Goal: Information Seeking & Learning: Learn about a topic

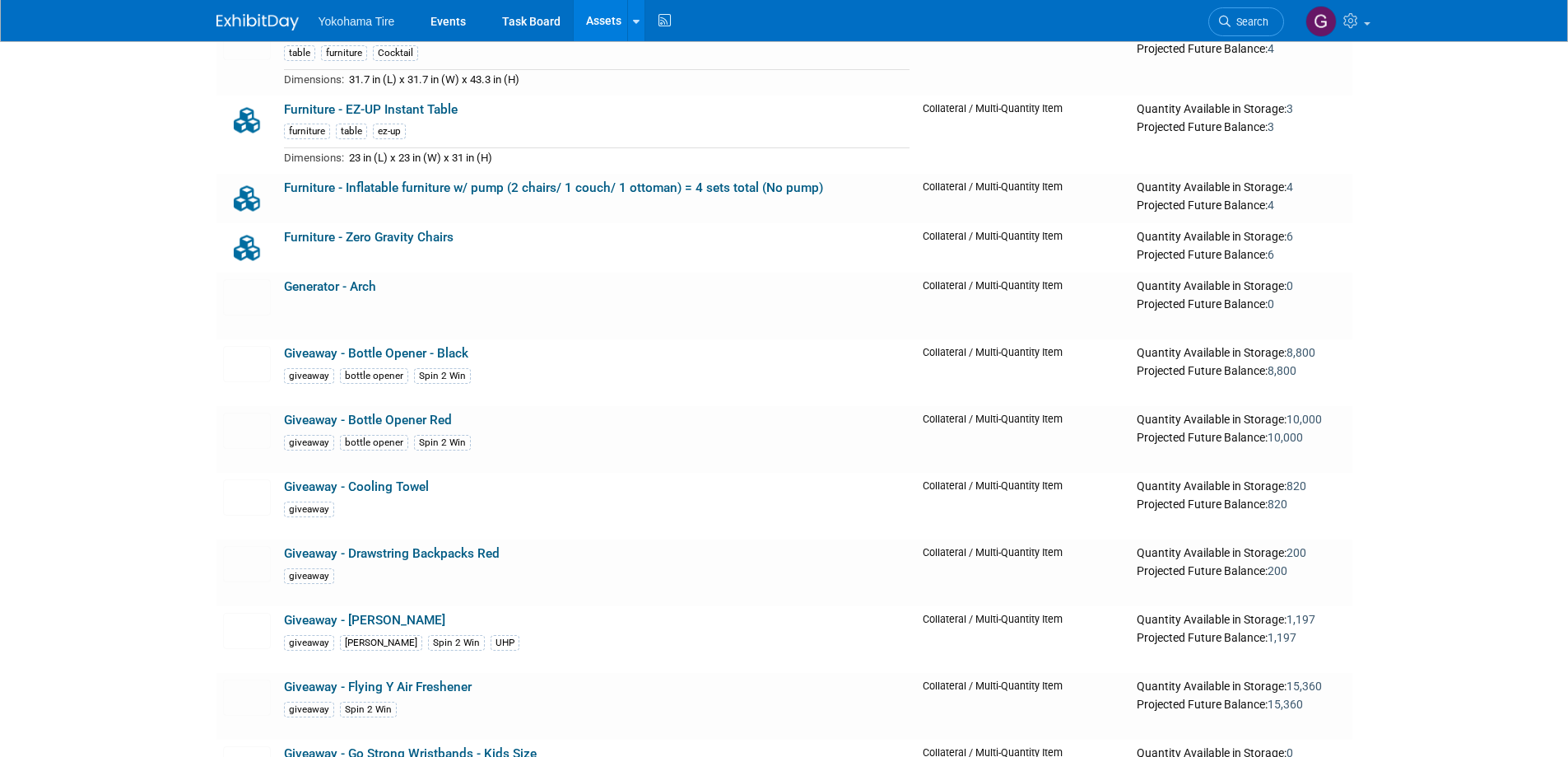
scroll to position [12026, 0]
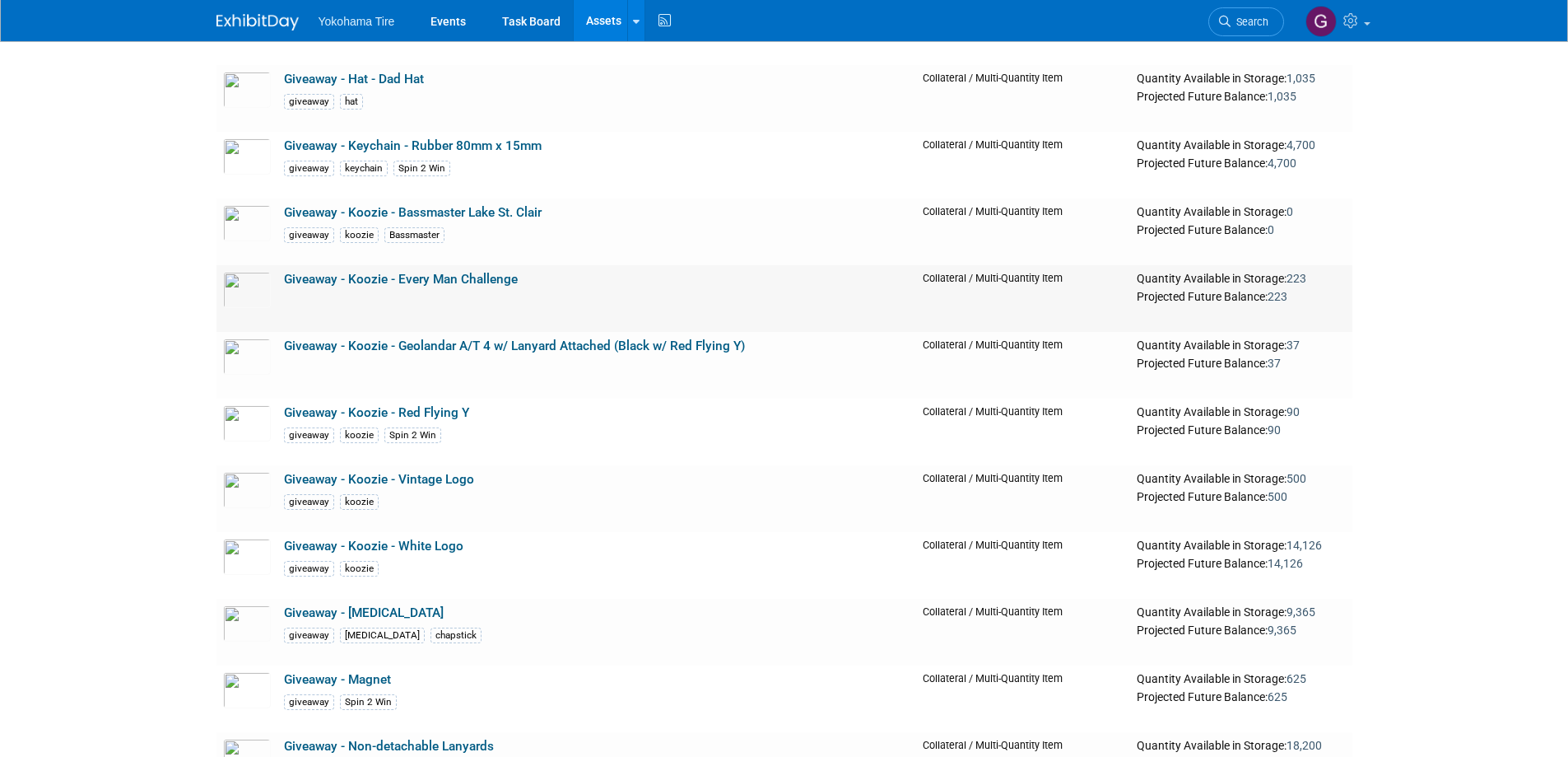
click at [383, 283] on link "Giveaway - Koozie - Every Man Challenge" at bounding box center [400, 279] width 233 height 15
click at [344, 553] on link "Giveaway - Koozie - White Logo" at bounding box center [374, 546] width 180 height 15
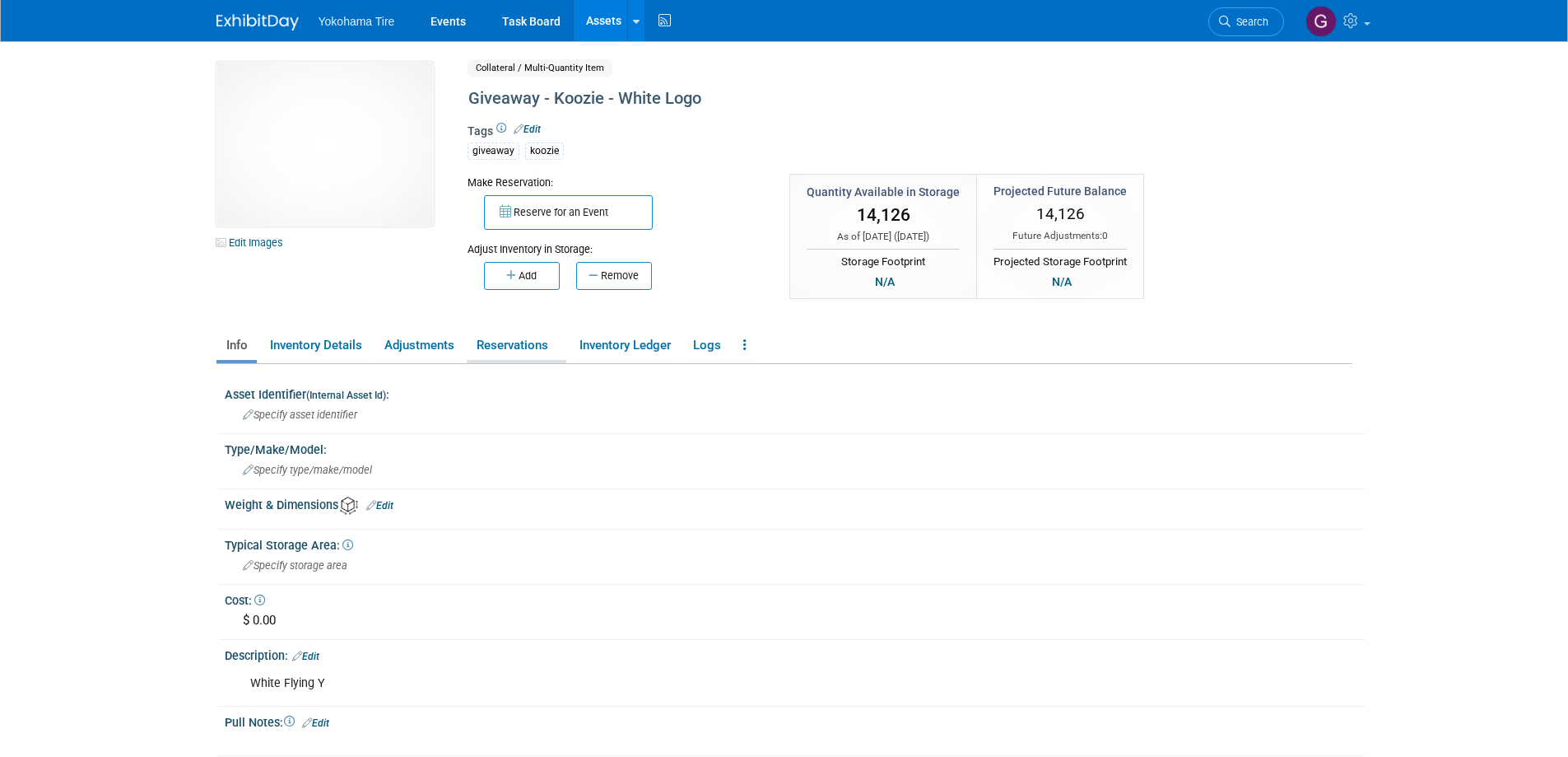
click at [534, 349] on link "Reservations" at bounding box center [516, 346] width 100 height 29
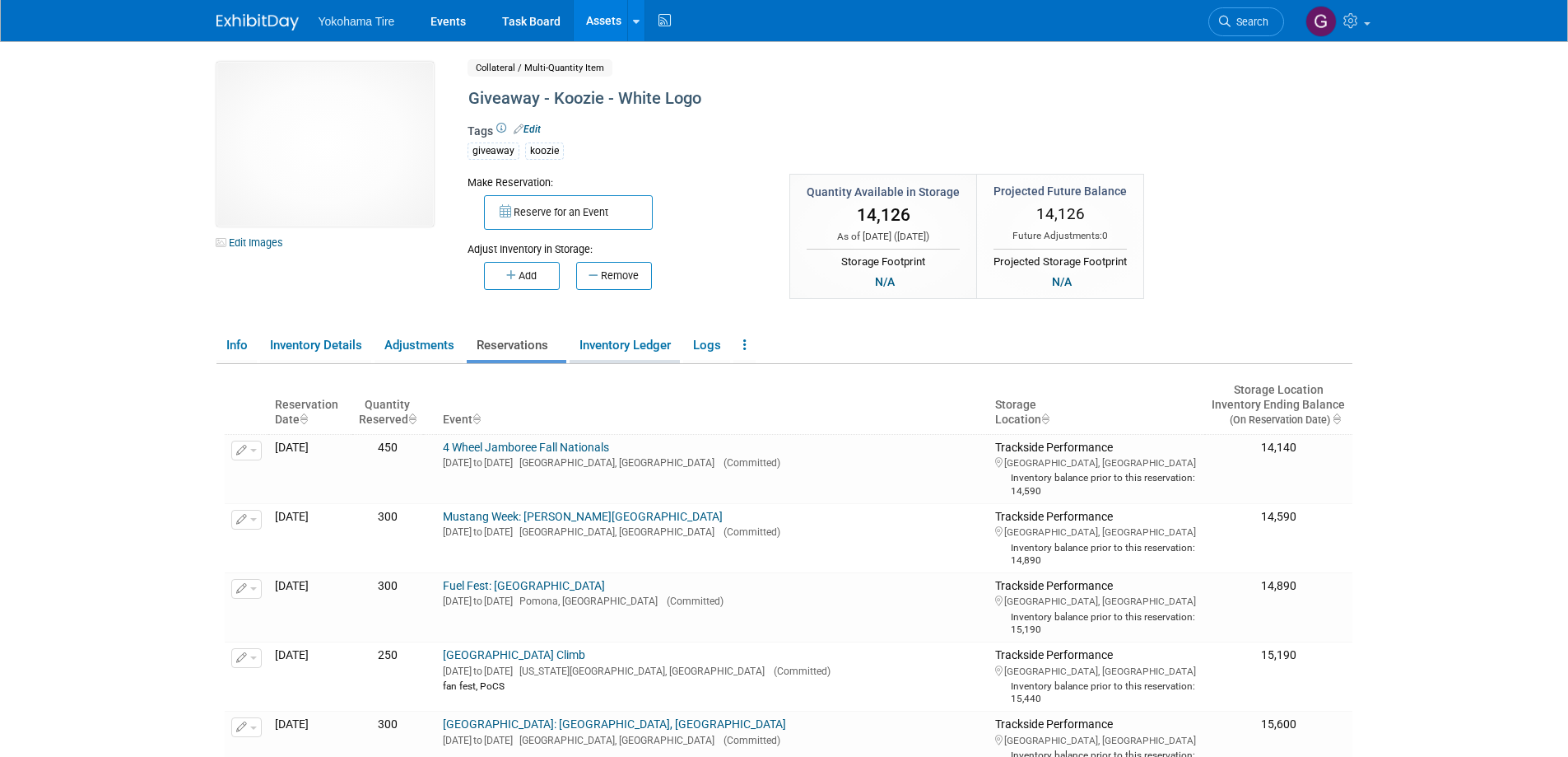
click at [620, 342] on link "Inventory Ledger" at bounding box center [624, 346] width 110 height 29
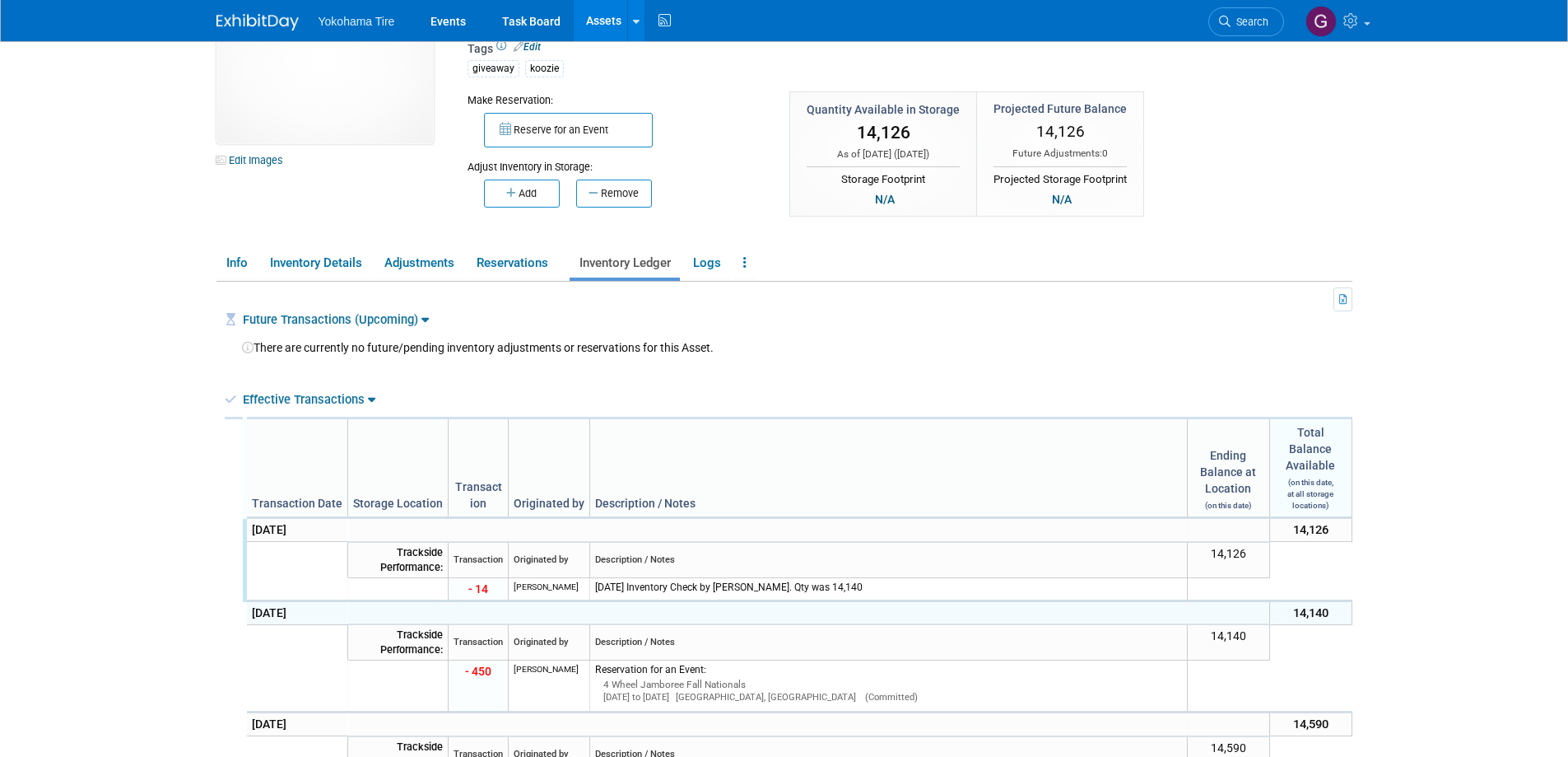
scroll to position [165, 0]
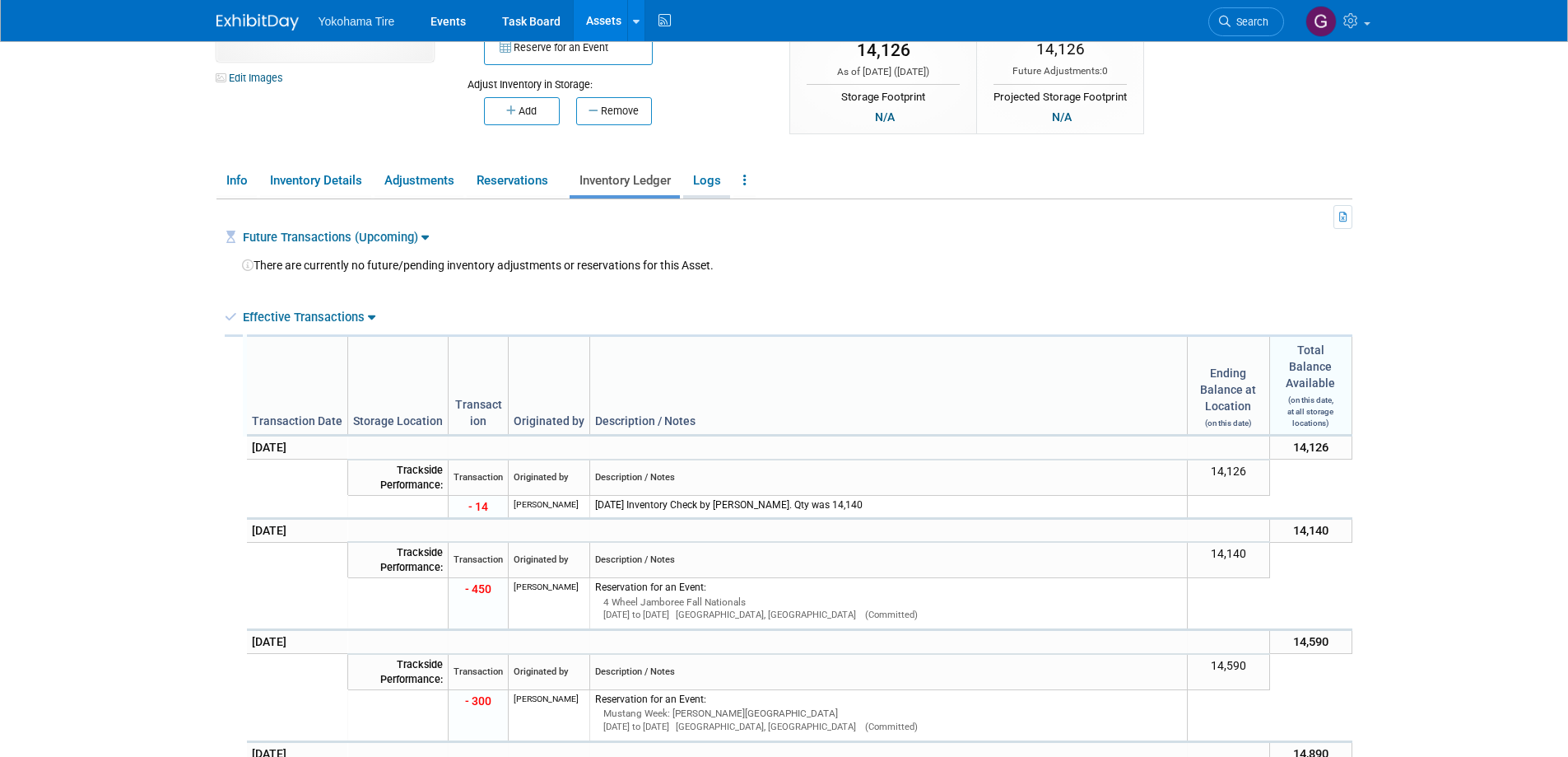
click at [711, 181] on link "Logs" at bounding box center [706, 181] width 47 height 29
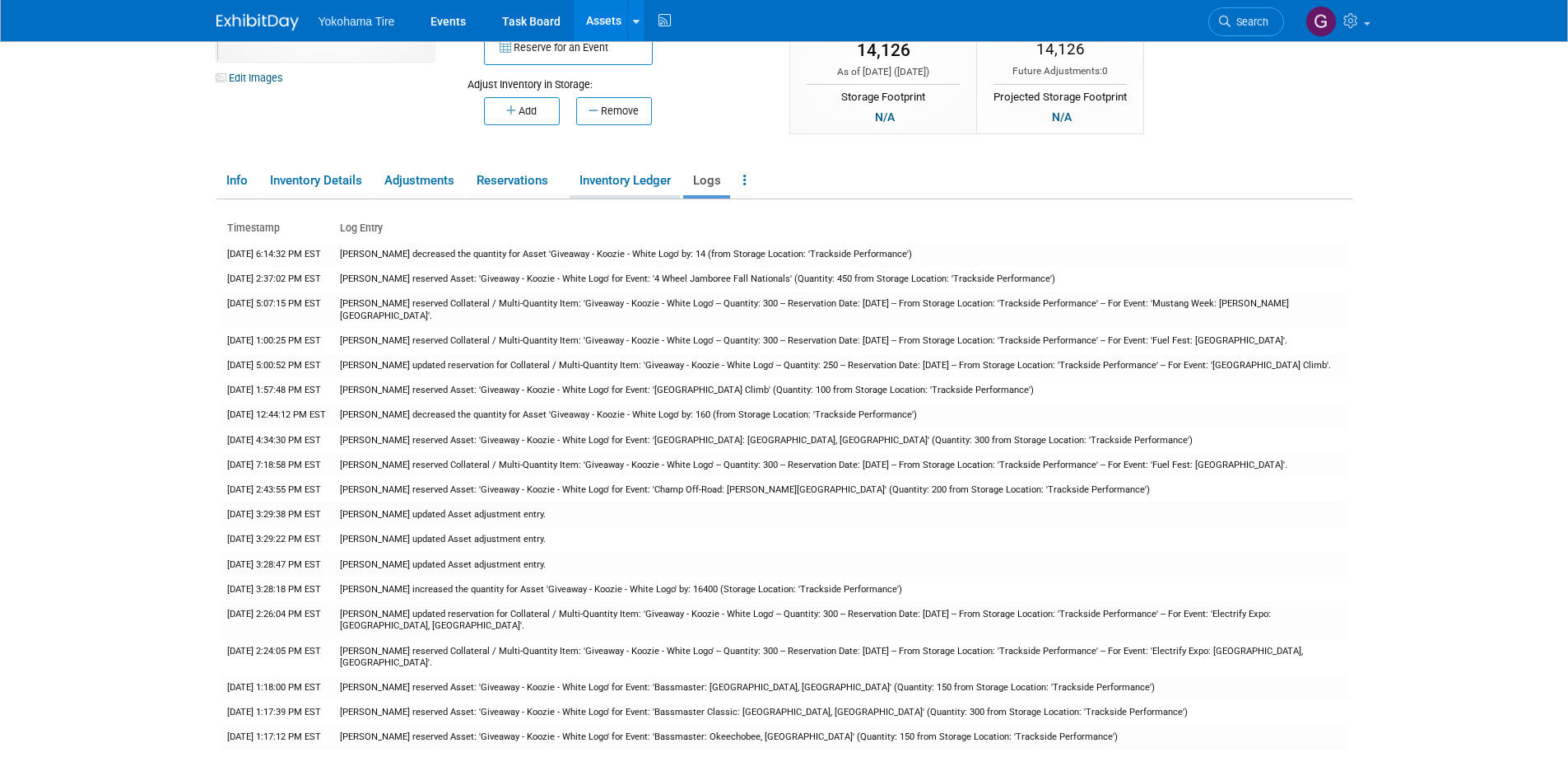
click at [651, 179] on link "Inventory Ledger" at bounding box center [624, 181] width 110 height 29
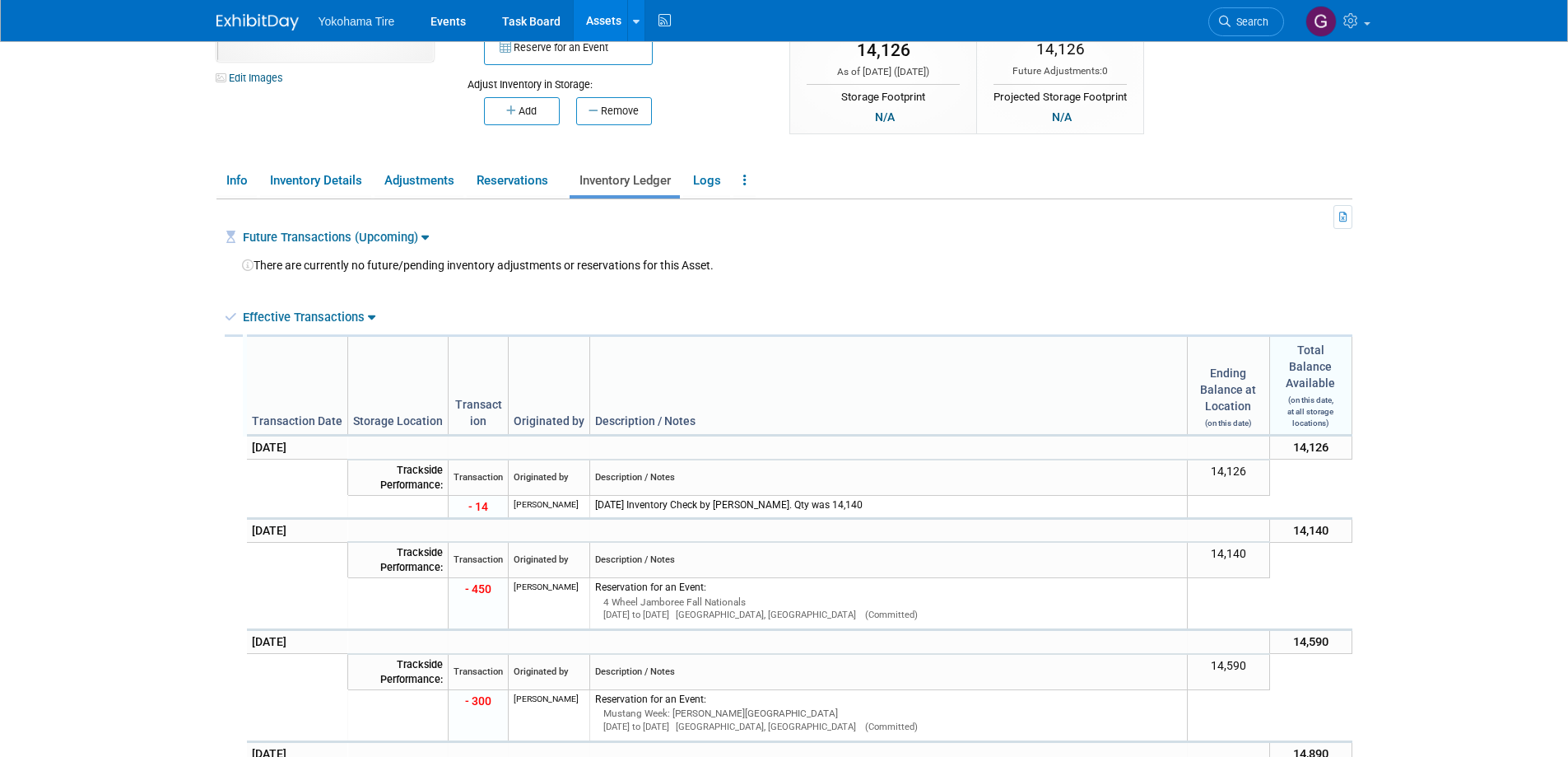
scroll to position [0, 0]
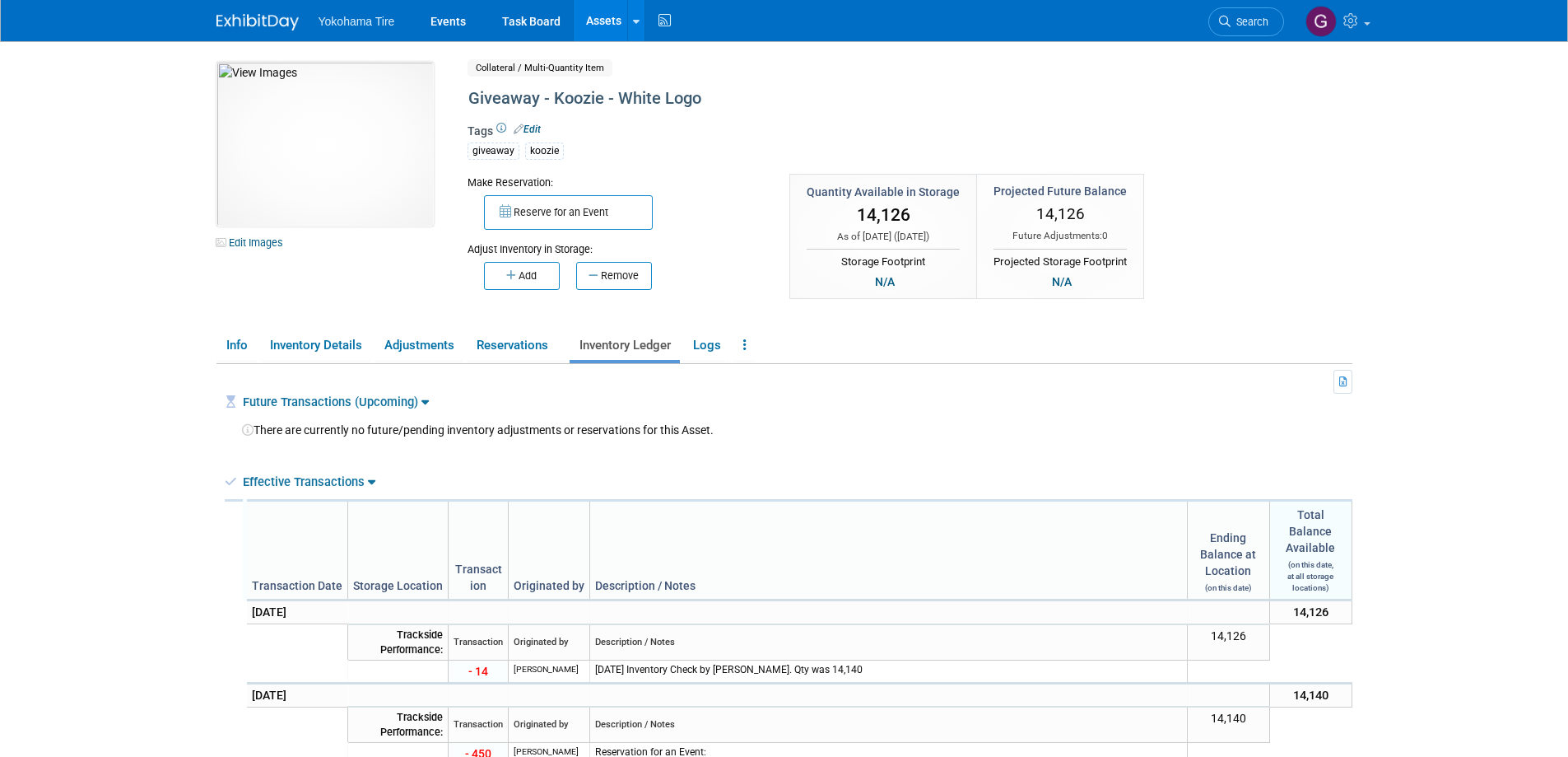
click at [607, 18] on link "Assets" at bounding box center [604, 21] width 60 height 41
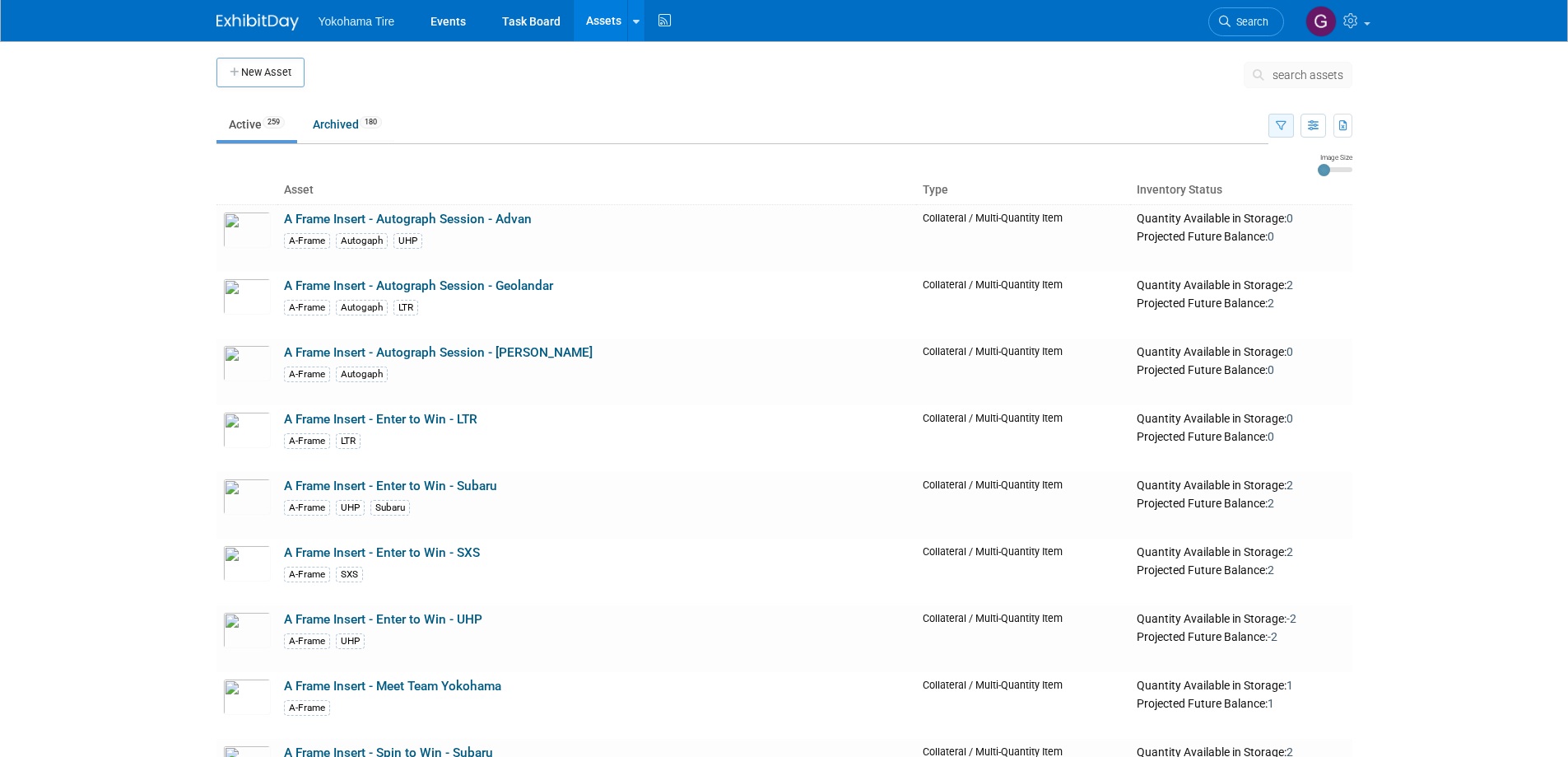
click at [1279, 121] on icon "button" at bounding box center [1282, 127] width 11 height 11
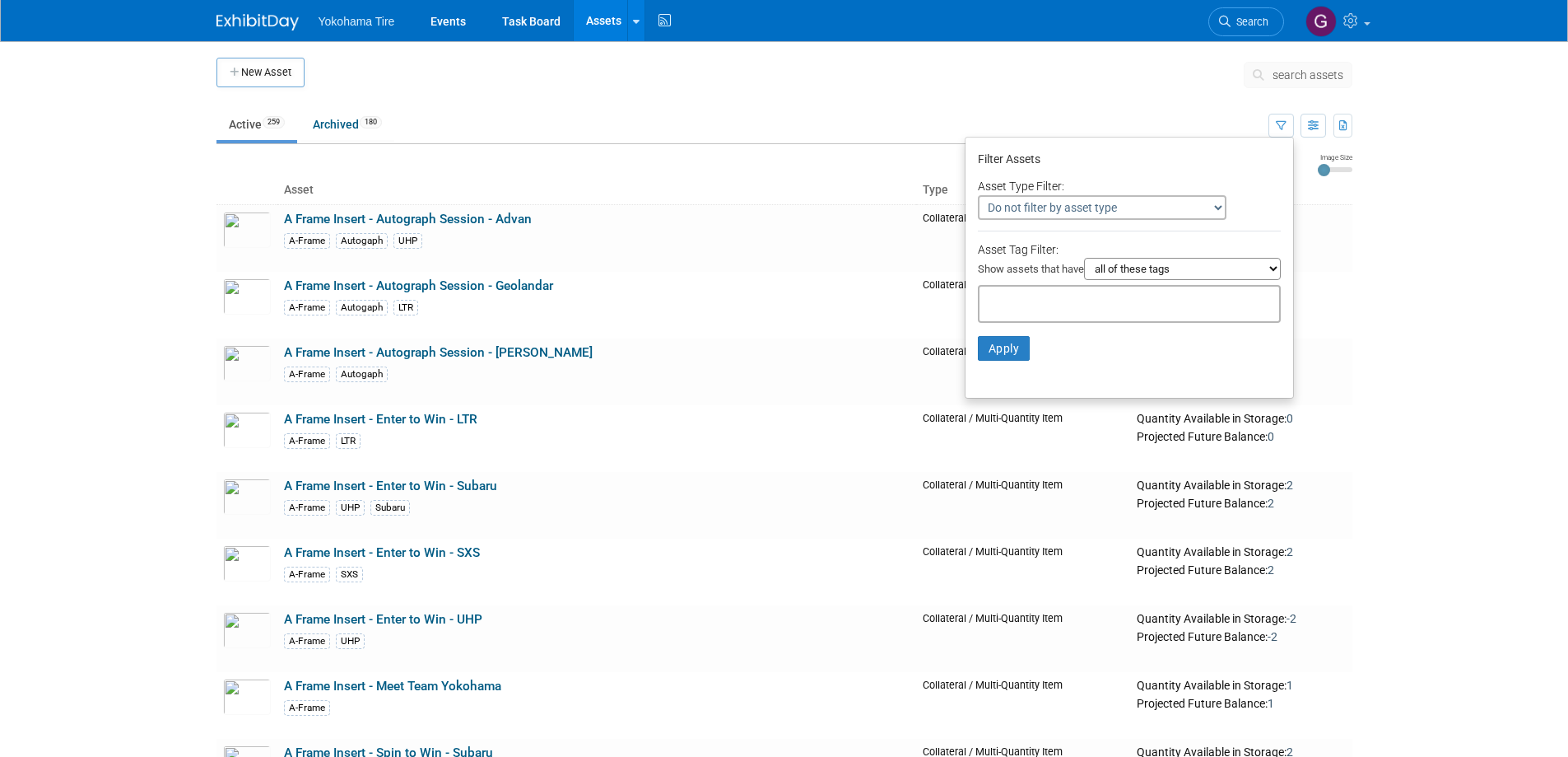
click at [1276, 272] on select "all of these tags any one of these tags only and exactly these specific tags" at bounding box center [1182, 269] width 197 height 22
click at [1211, 208] on select "Do not filter by asset type Only show Single-Unit Capital Assets Only show Coll…" at bounding box center [1102, 207] width 249 height 25
click at [1368, 204] on body "Yokohama Tire Events Task Board Assets New Asset Search Assets Bulk Upload Asse…" at bounding box center [784, 378] width 1568 height 757
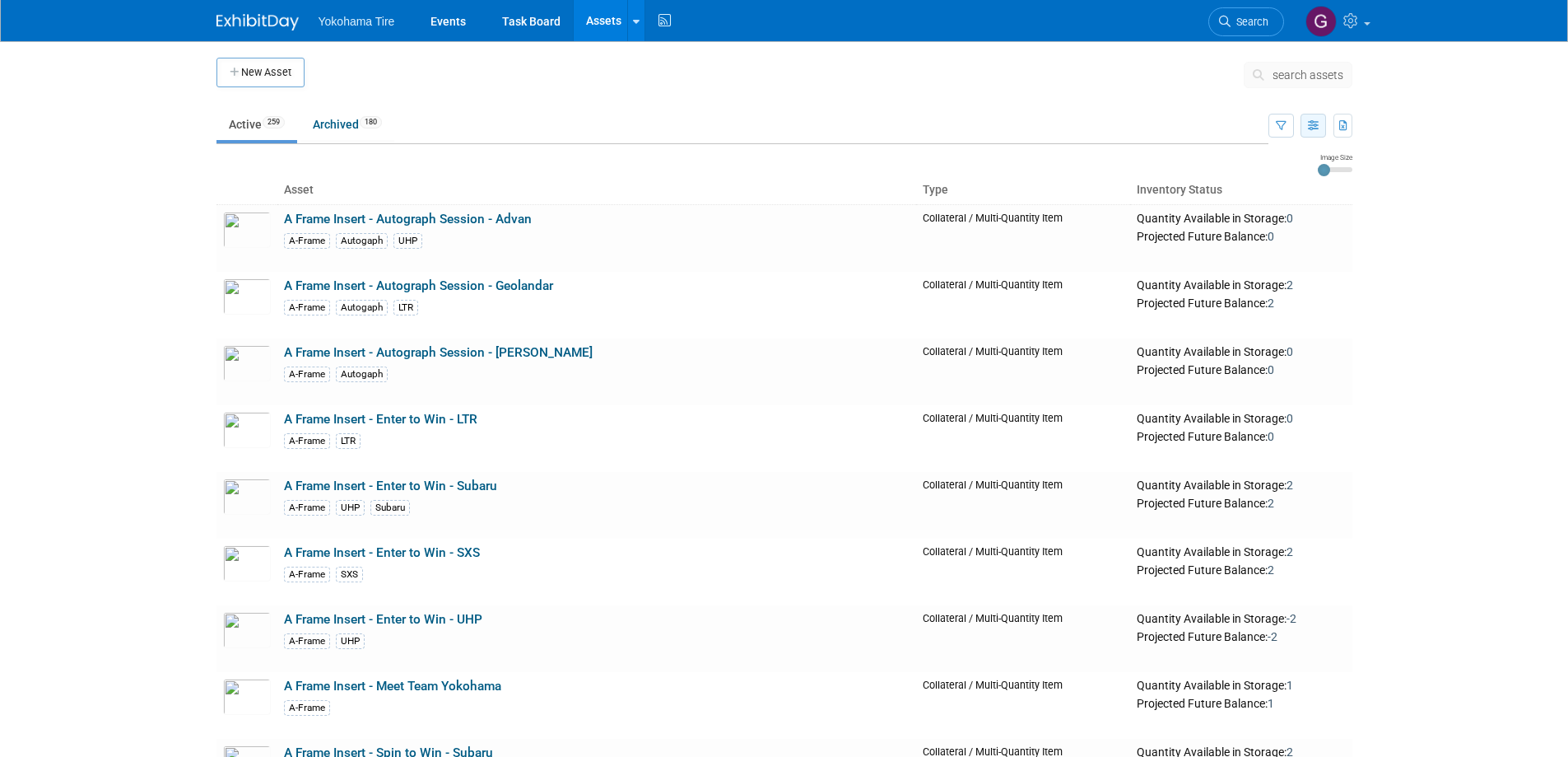
click at [1310, 119] on button "button" at bounding box center [1313, 126] width 26 height 24
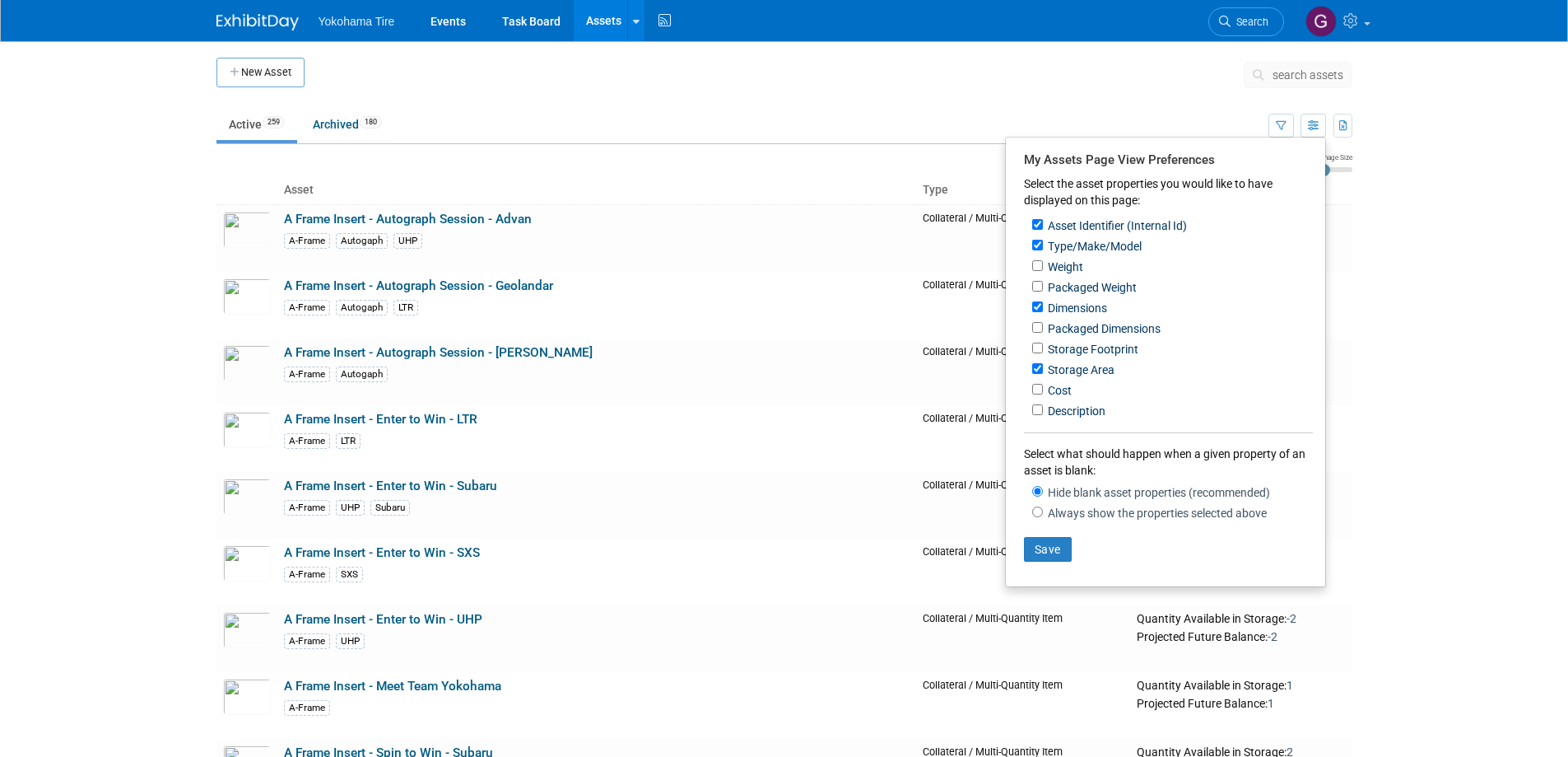
click at [1367, 217] on body "Yokohama Tire Events Task Board Assets New Asset Search Assets Bulk Upload Asse…" at bounding box center [784, 378] width 1568 height 757
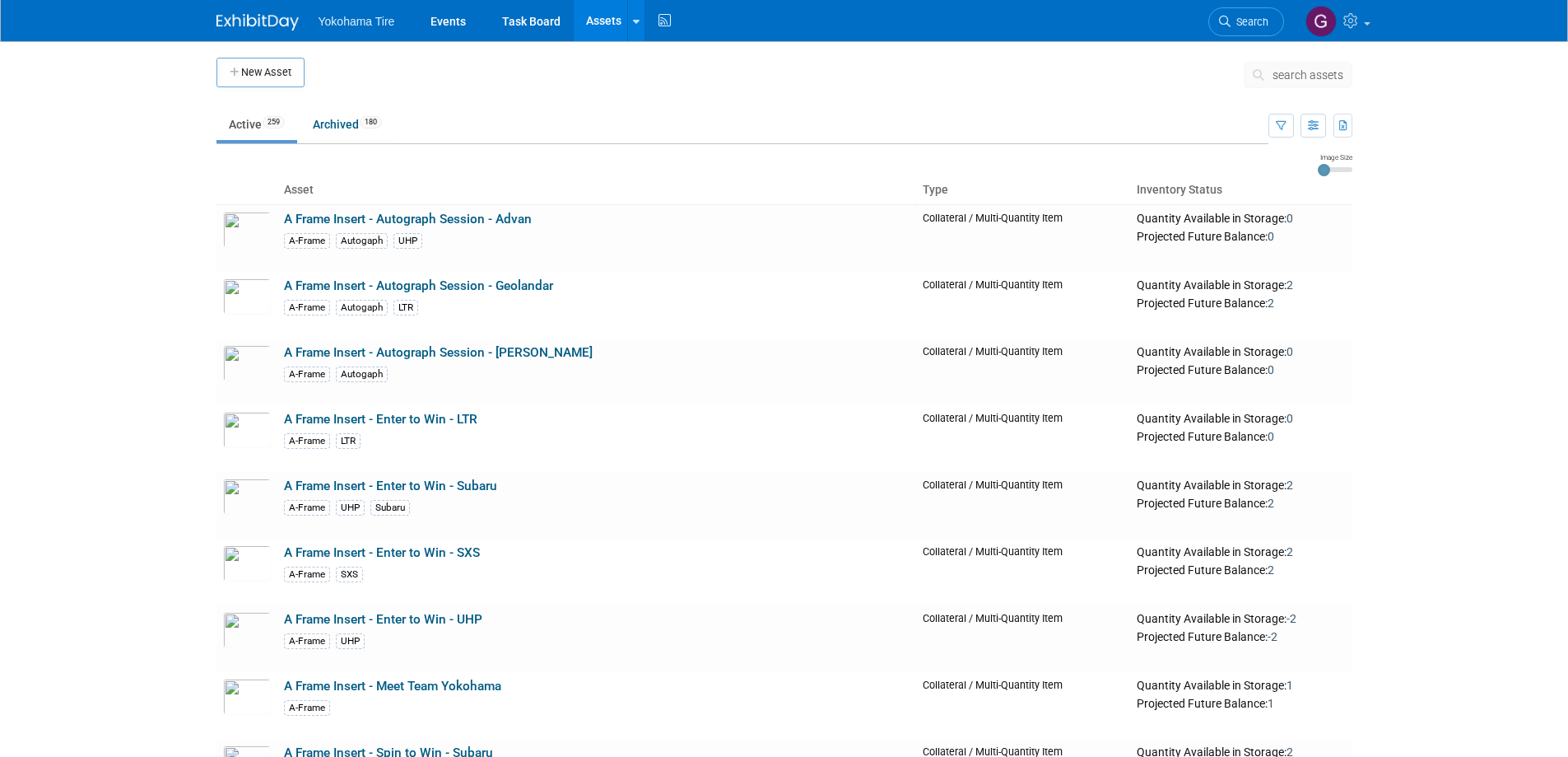
click at [1315, 76] on span "search assets" at bounding box center [1308, 74] width 71 height 13
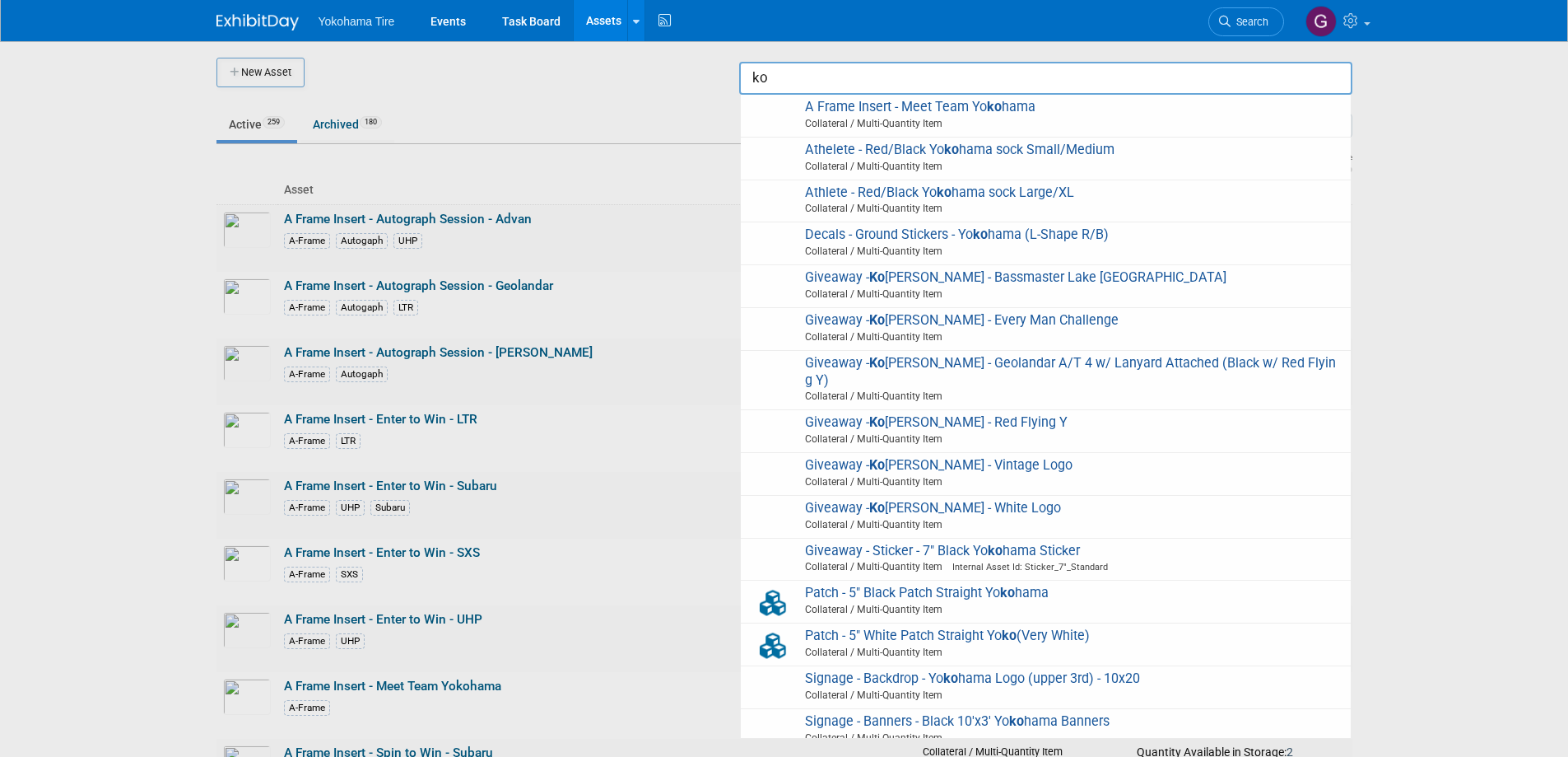
type input "k"
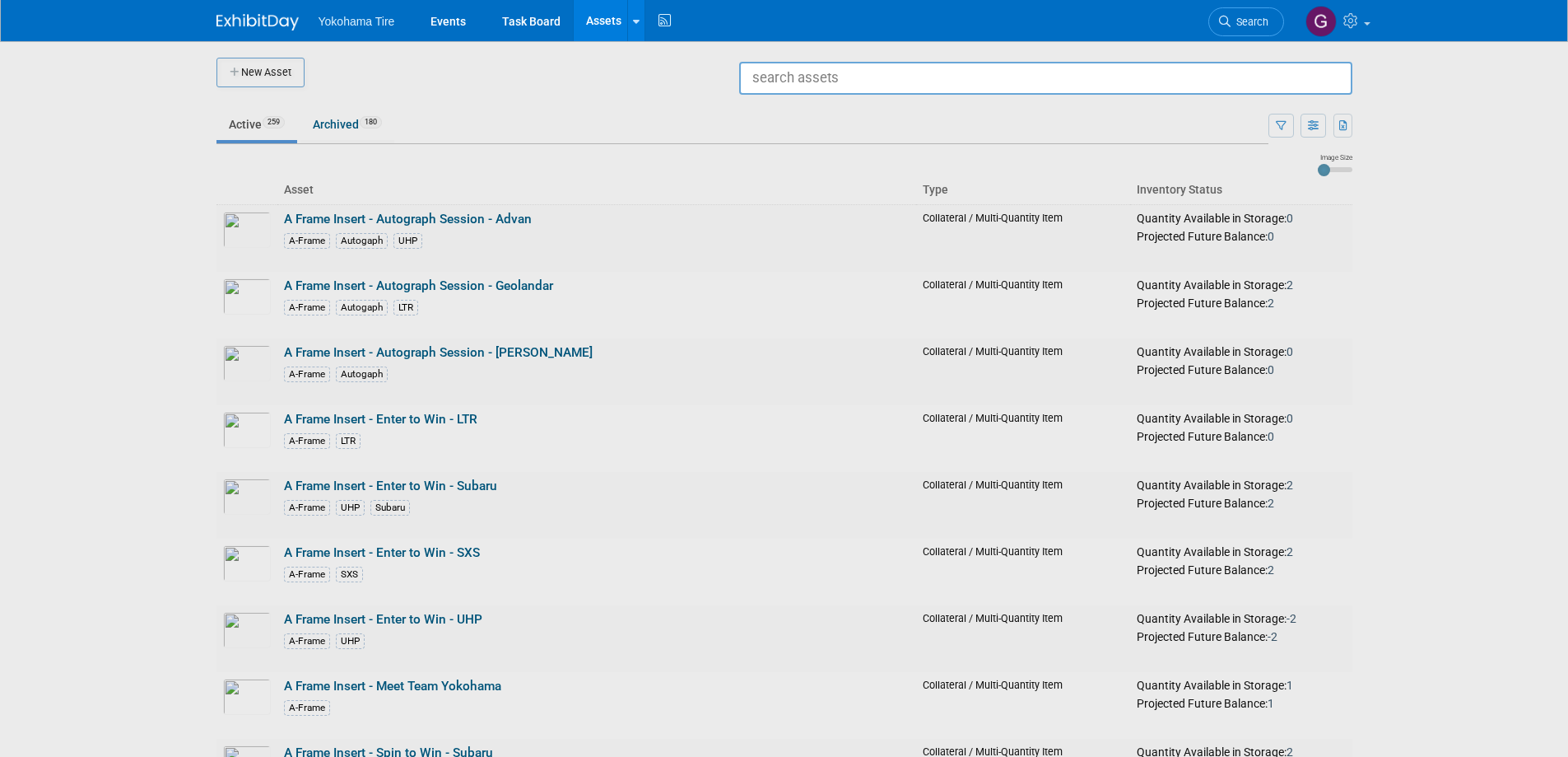
click at [785, 529] on div at bounding box center [785, 378] width 0 height 757
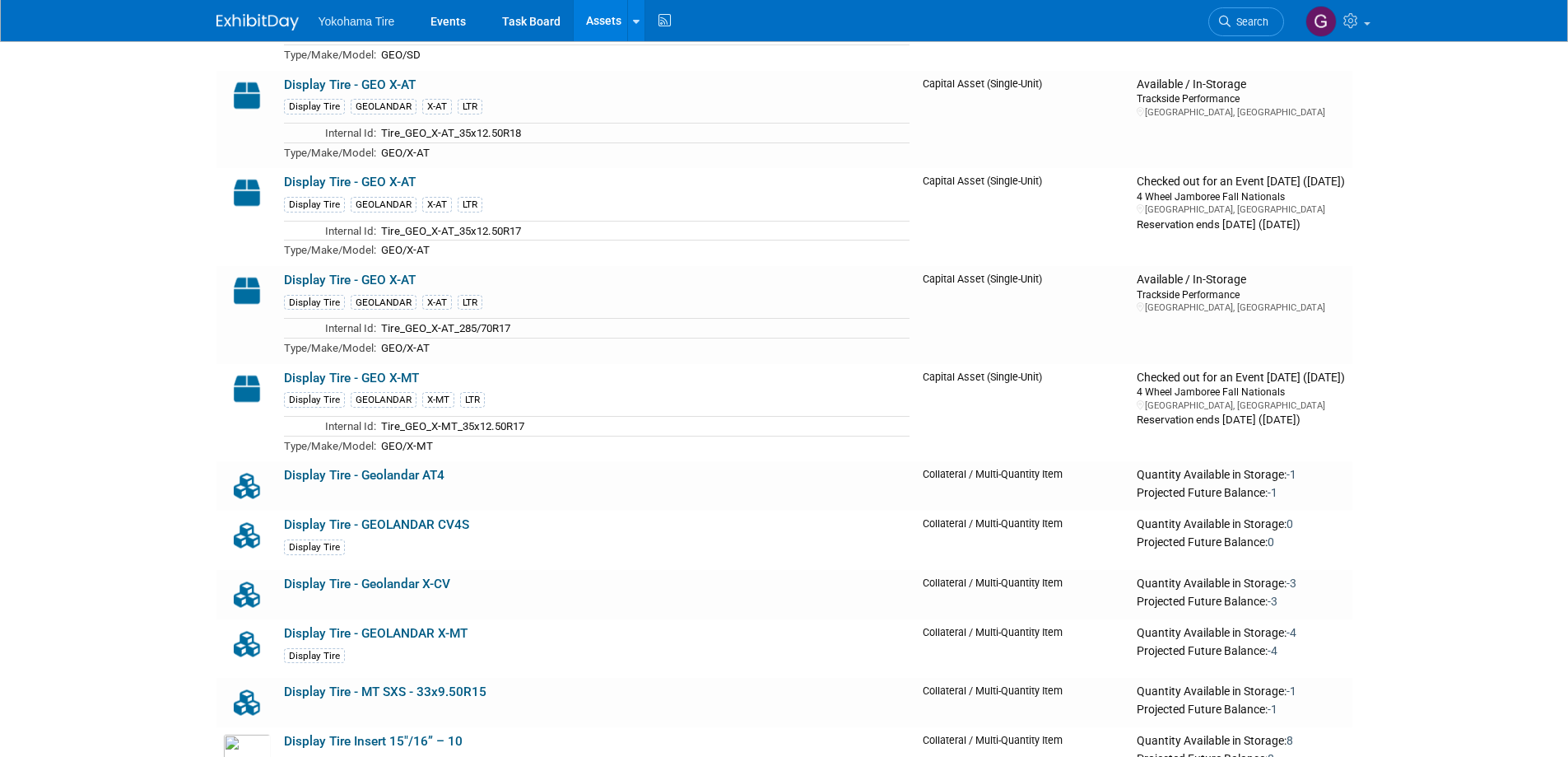
scroll to position [9142, 0]
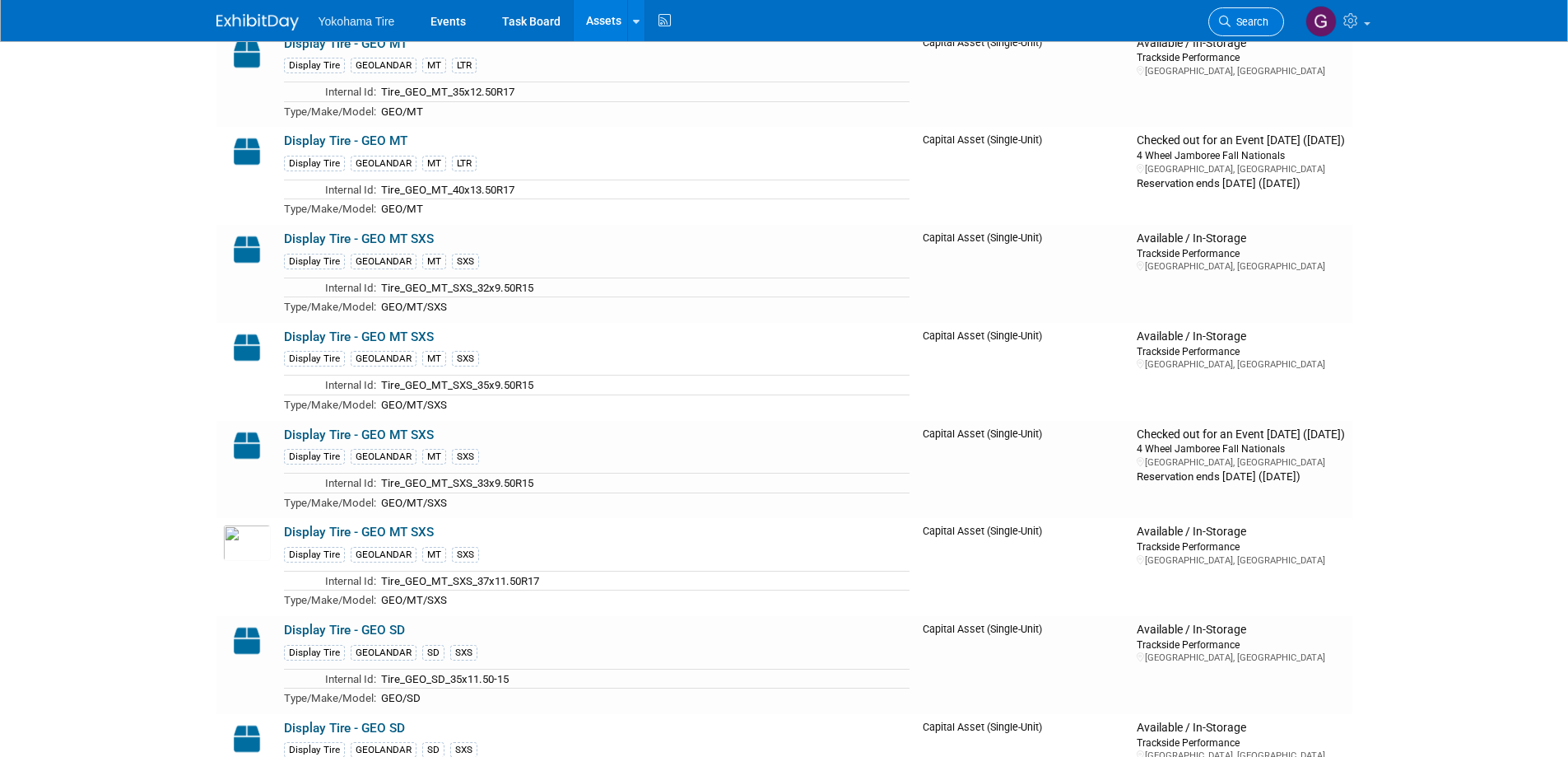
click at [1260, 21] on span "Search" at bounding box center [1250, 21] width 38 height 12
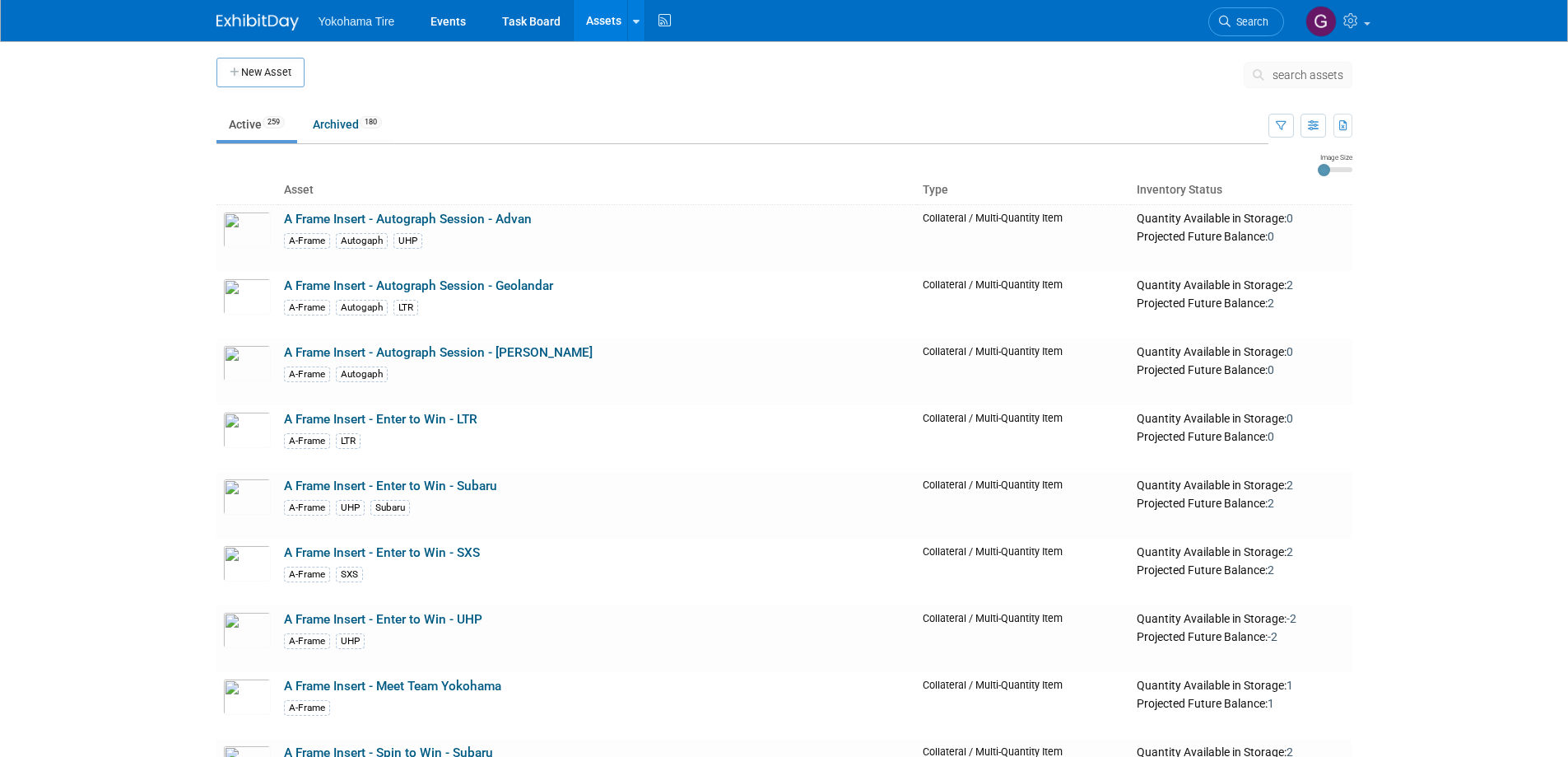
click at [1292, 72] on span "search assets" at bounding box center [1308, 74] width 71 height 13
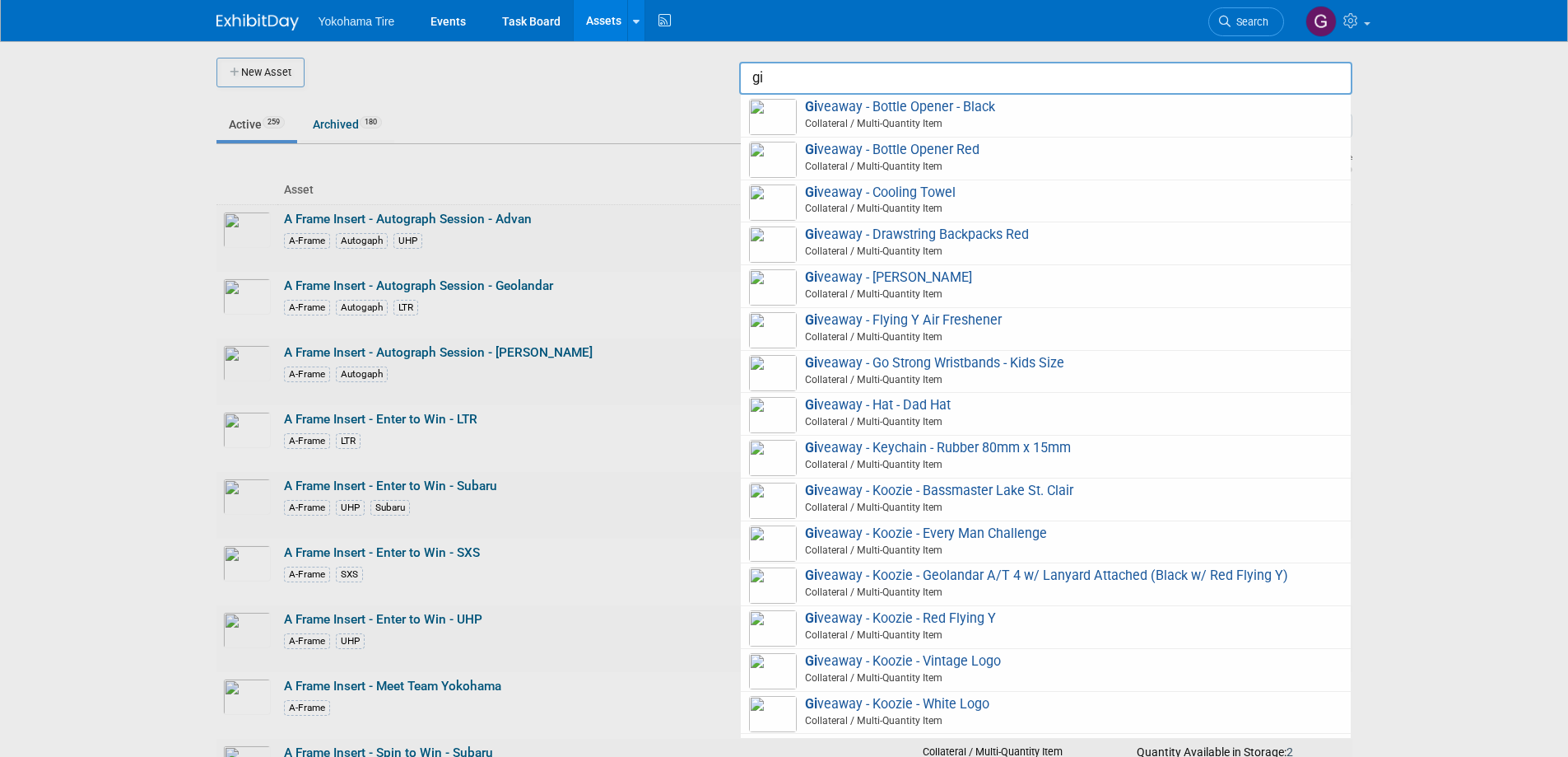
type input "gi"
click at [785, 299] on div at bounding box center [785, 378] width 0 height 757
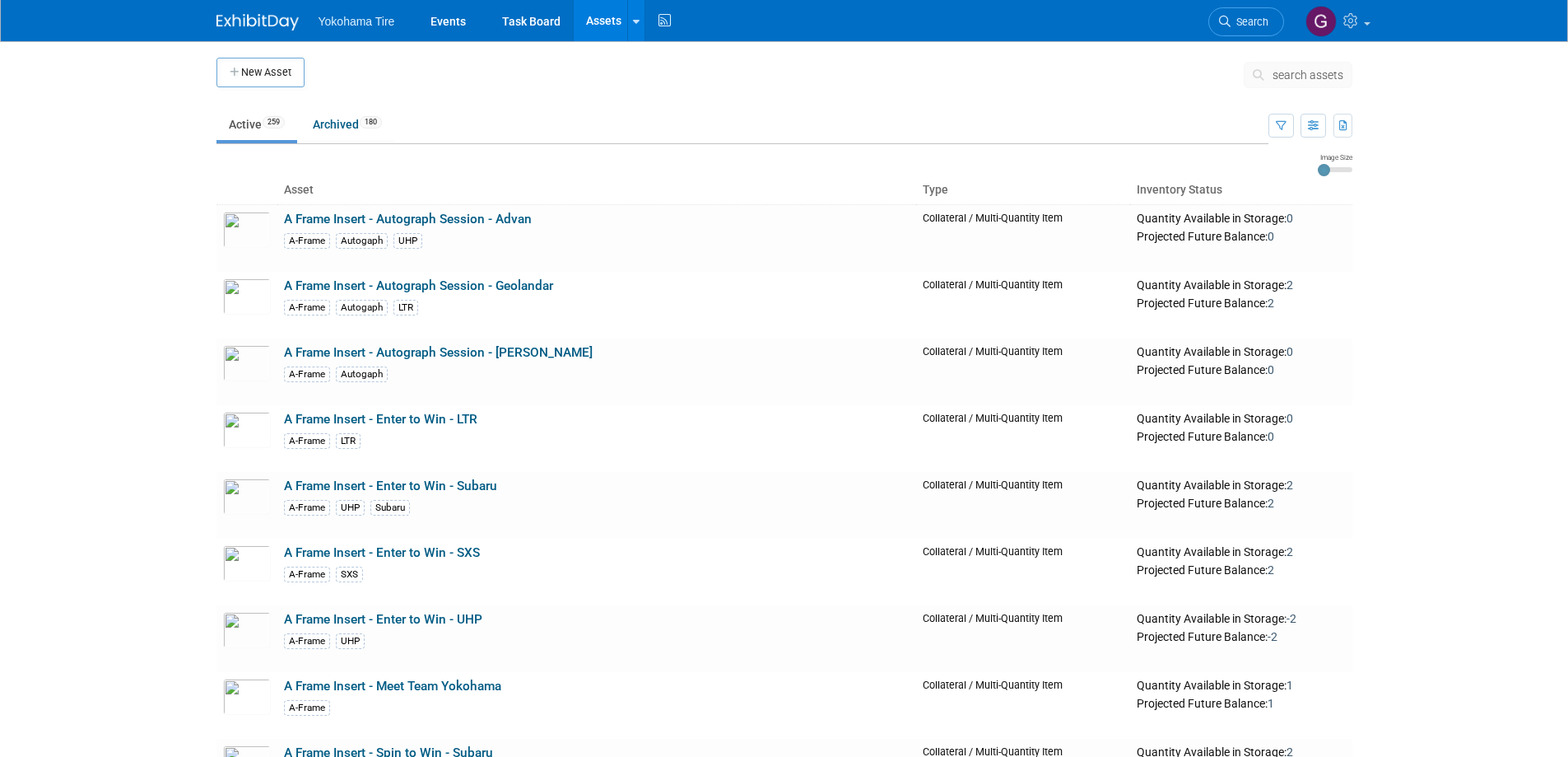
click at [1278, 75] on span "search assets" at bounding box center [1308, 74] width 71 height 13
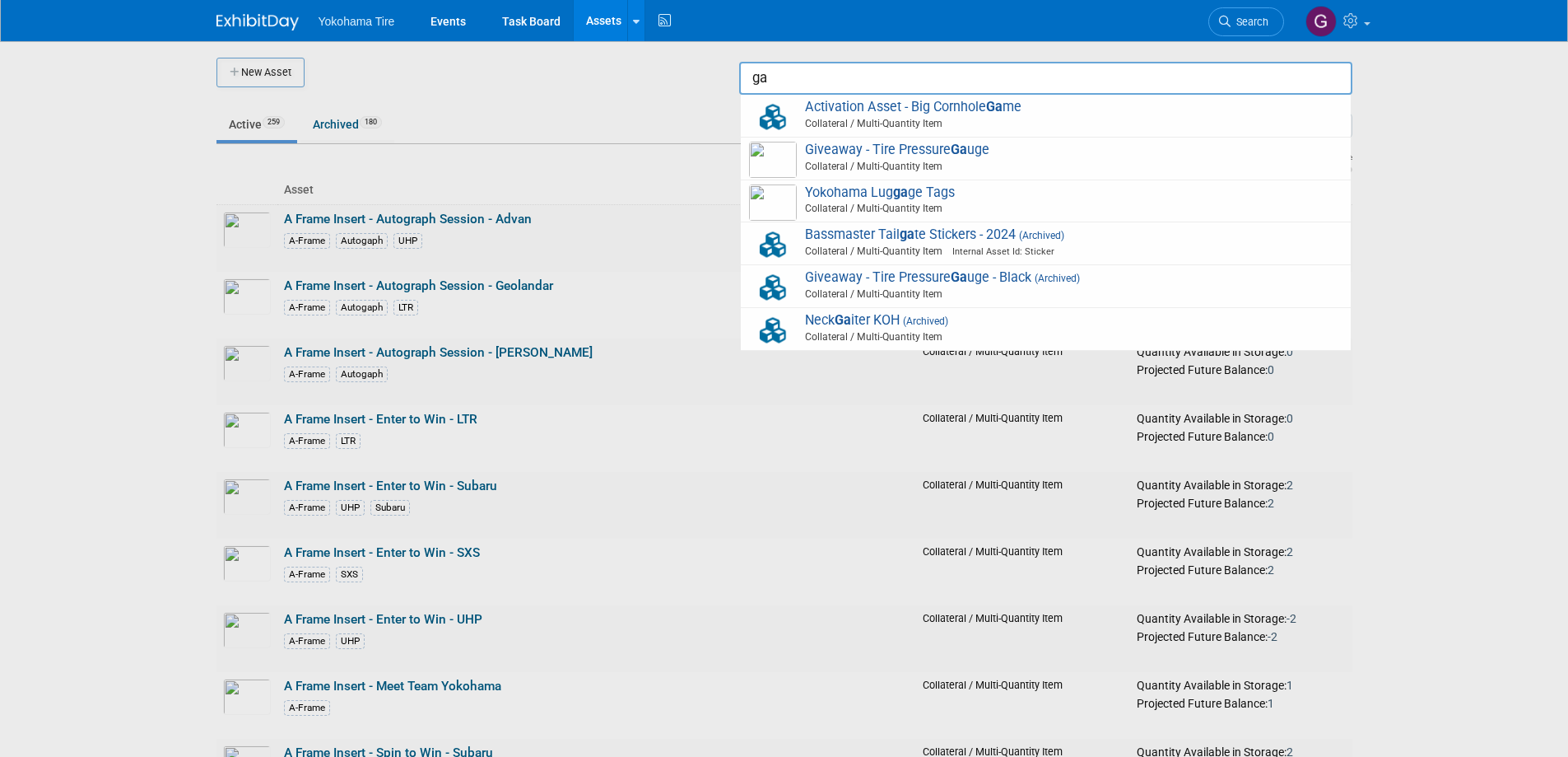
type input "ga"
click at [785, 616] on div at bounding box center [785, 378] width 0 height 757
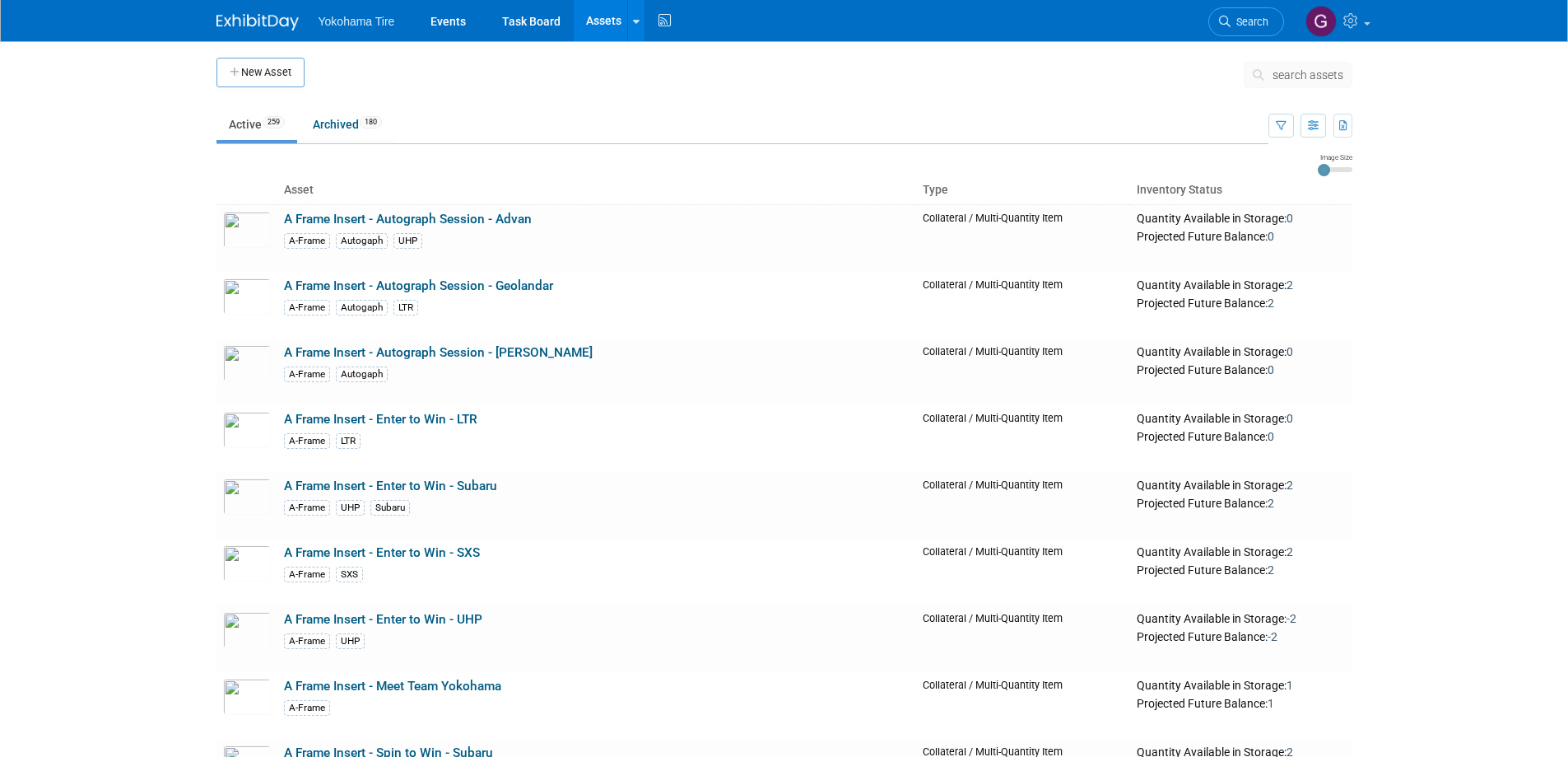
click at [603, 18] on link "Assets" at bounding box center [604, 21] width 60 height 41
click at [449, 23] on link "Events" at bounding box center [448, 21] width 60 height 41
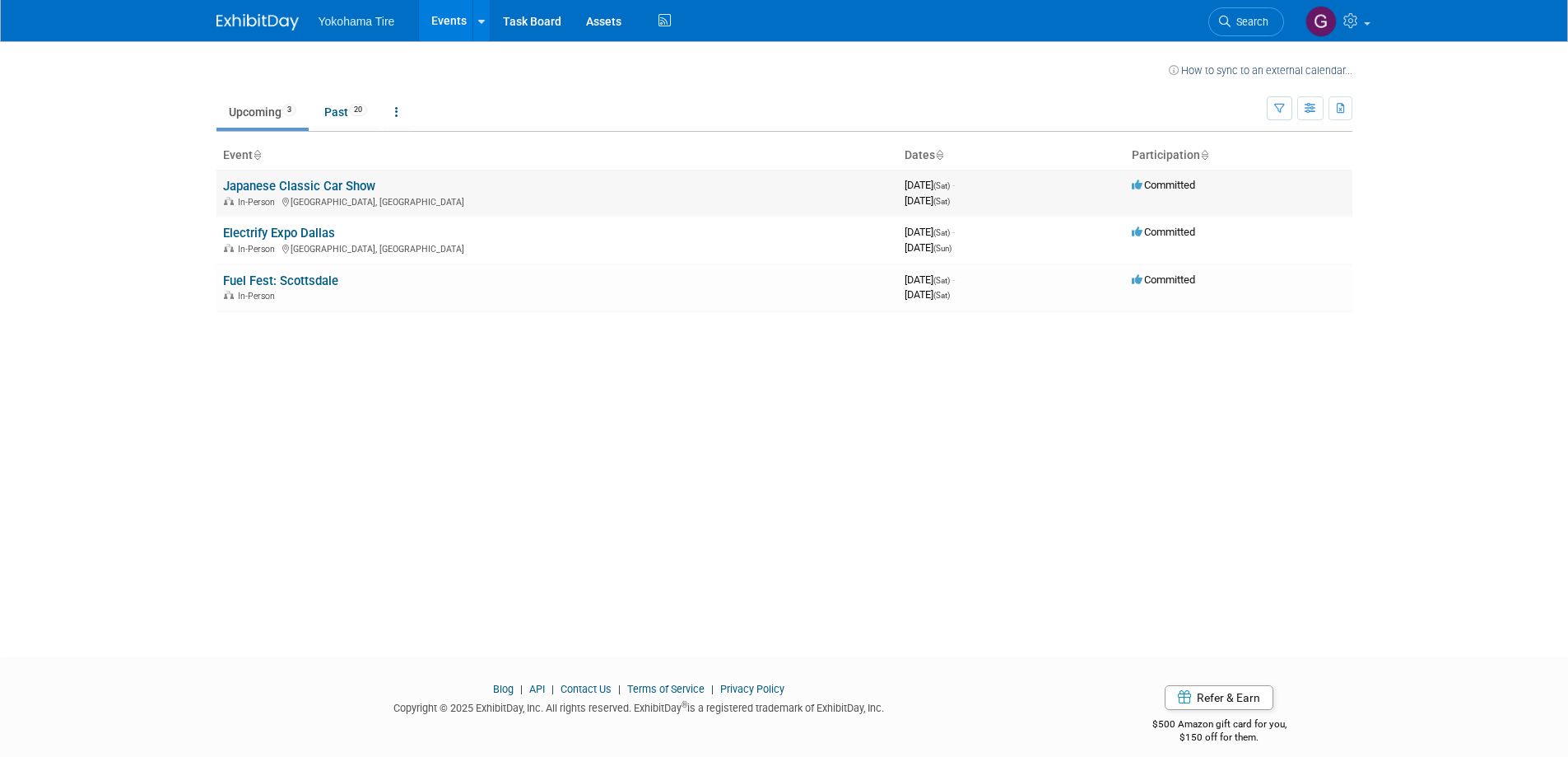
click at [303, 187] on link "Japanese Classic Car Show" at bounding box center [299, 186] width 152 height 15
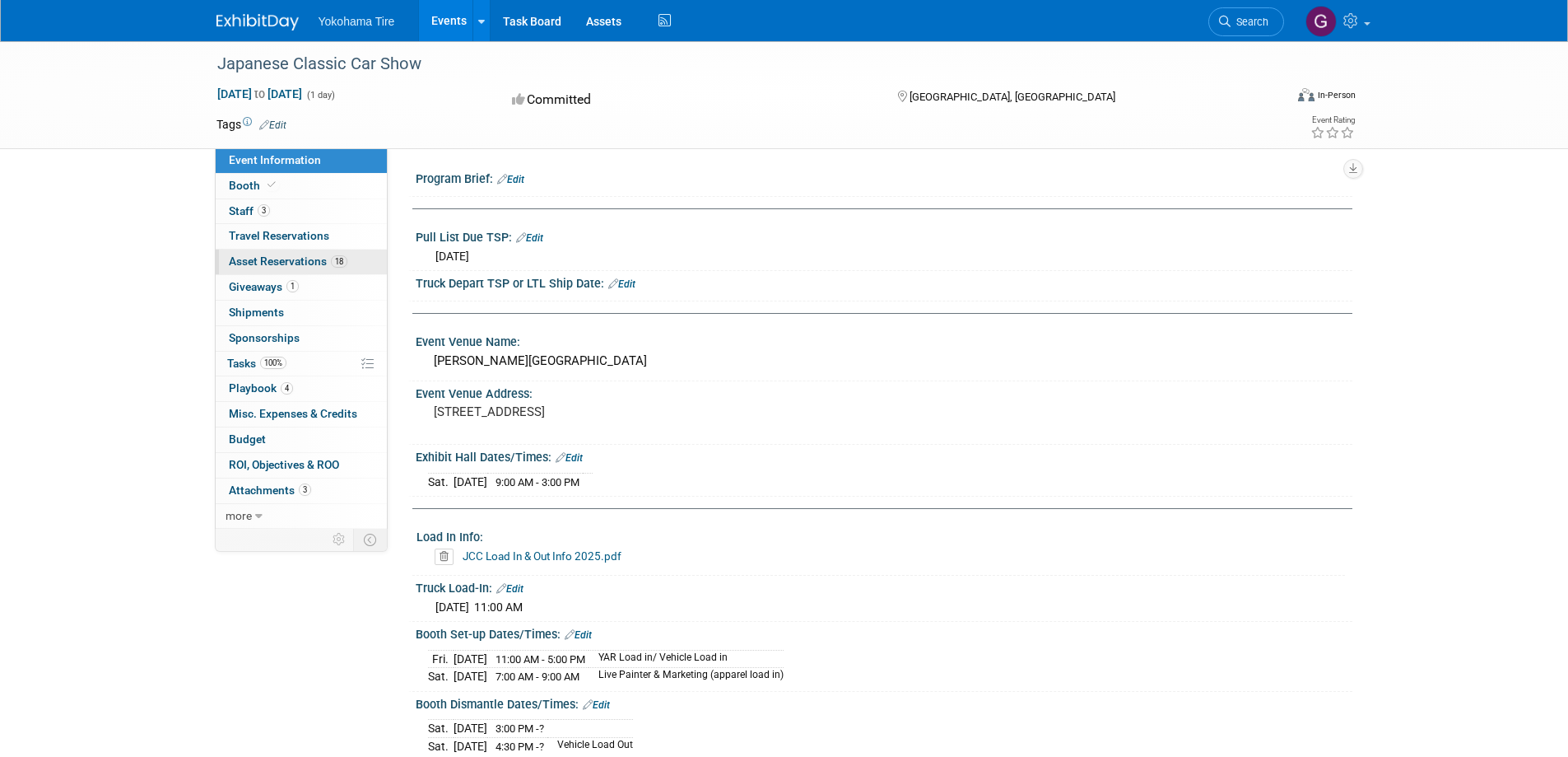
click at [276, 261] on span "Asset Reservations 18" at bounding box center [288, 261] width 119 height 13
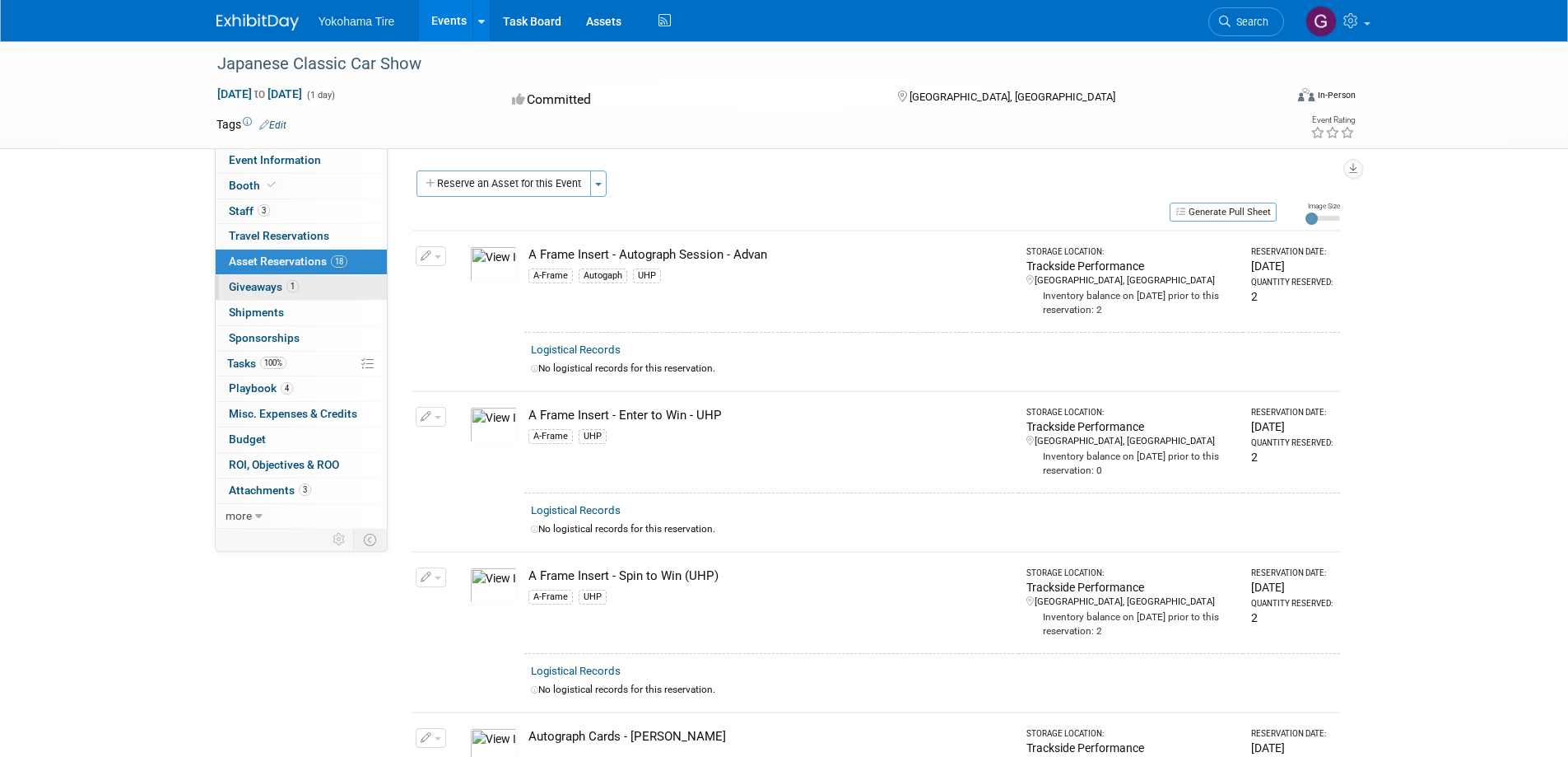
click at [262, 290] on span "Giveaways 1" at bounding box center [264, 286] width 70 height 13
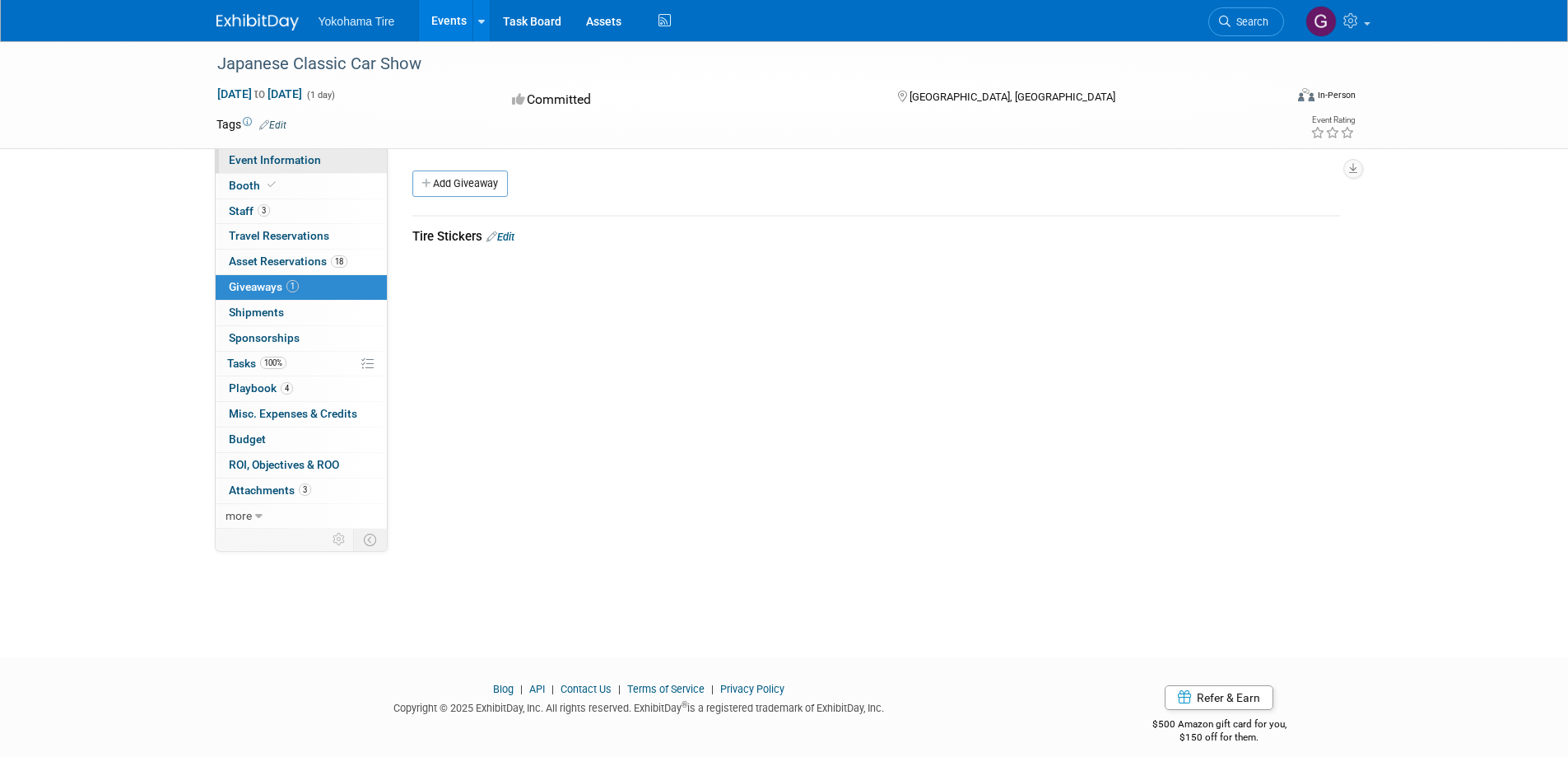
click at [265, 163] on span "Event Information" at bounding box center [275, 159] width 92 height 13
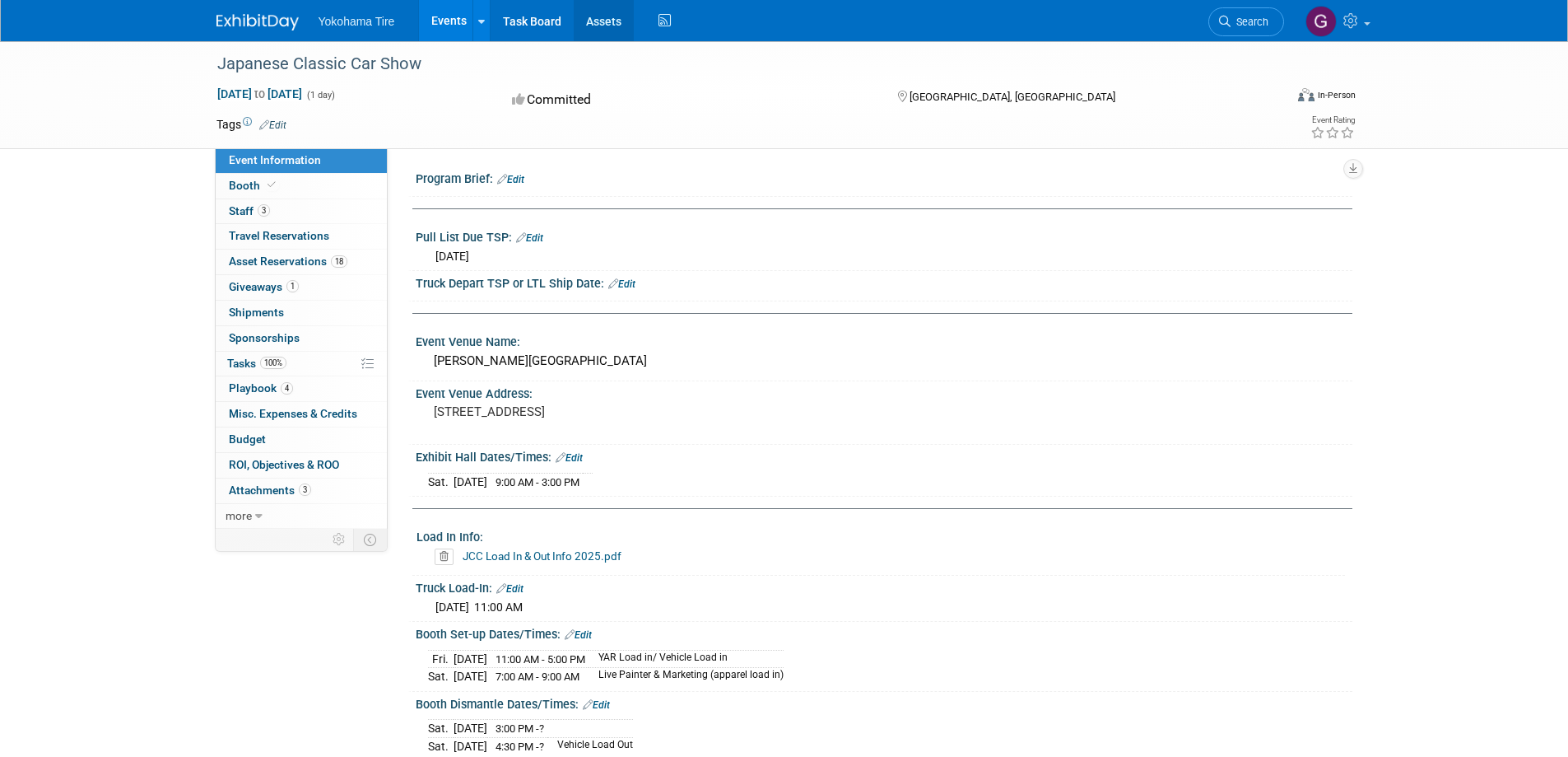
click at [601, 16] on link "Assets" at bounding box center [604, 21] width 60 height 41
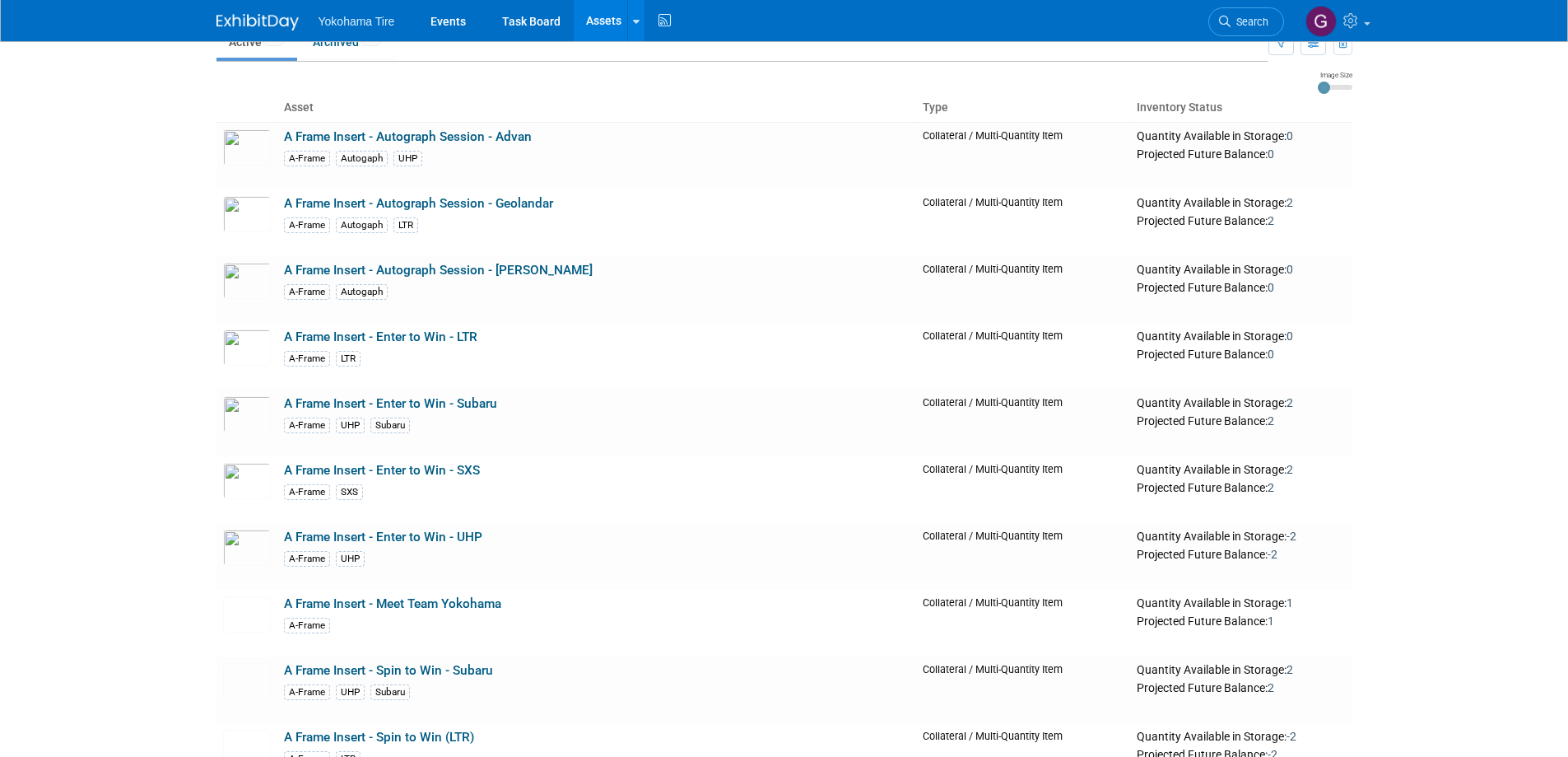
scroll to position [742, 0]
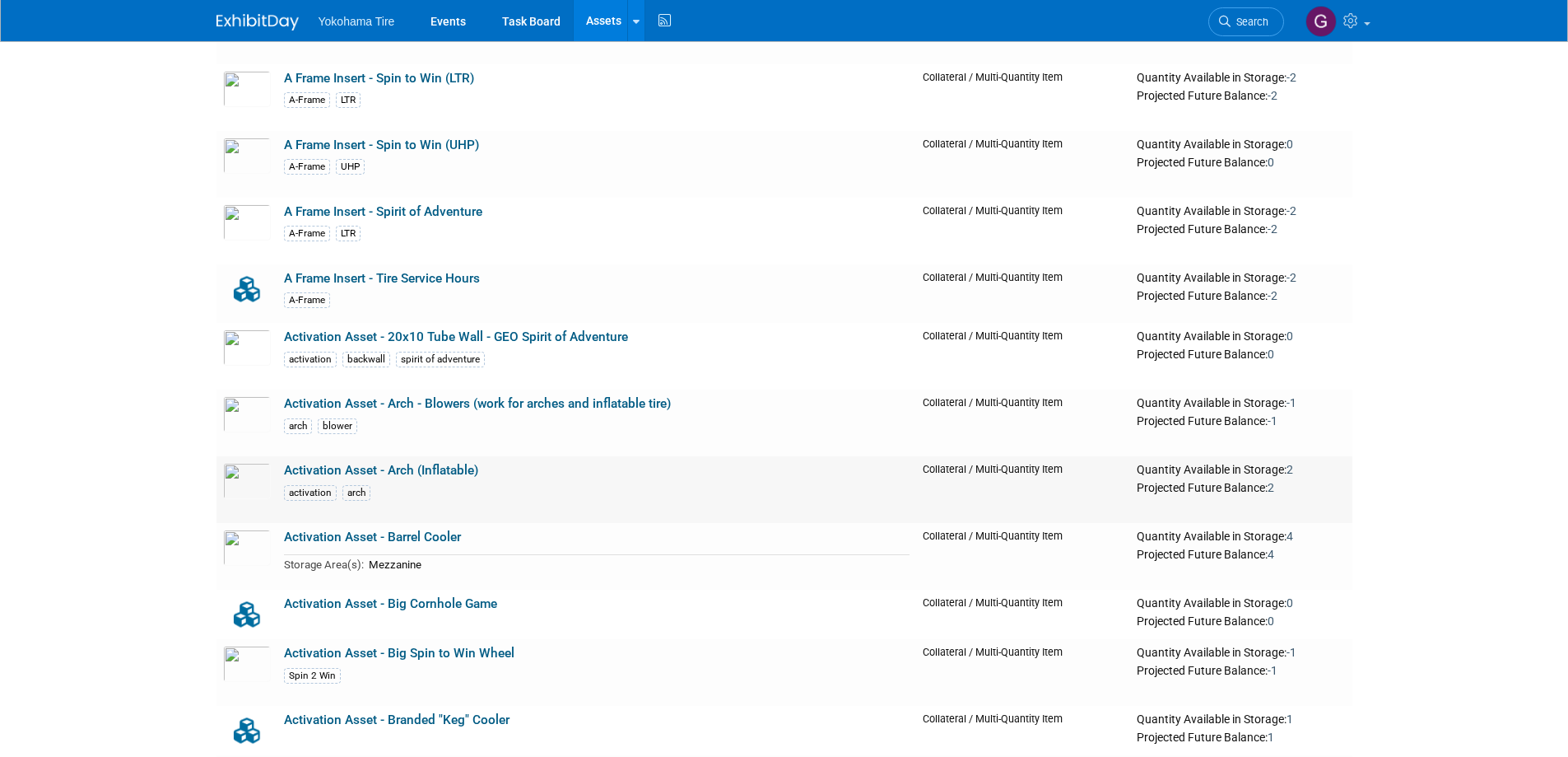
click at [418, 470] on link "Activation Asset - Arch (Inflatable)" at bounding box center [380, 470] width 194 height 15
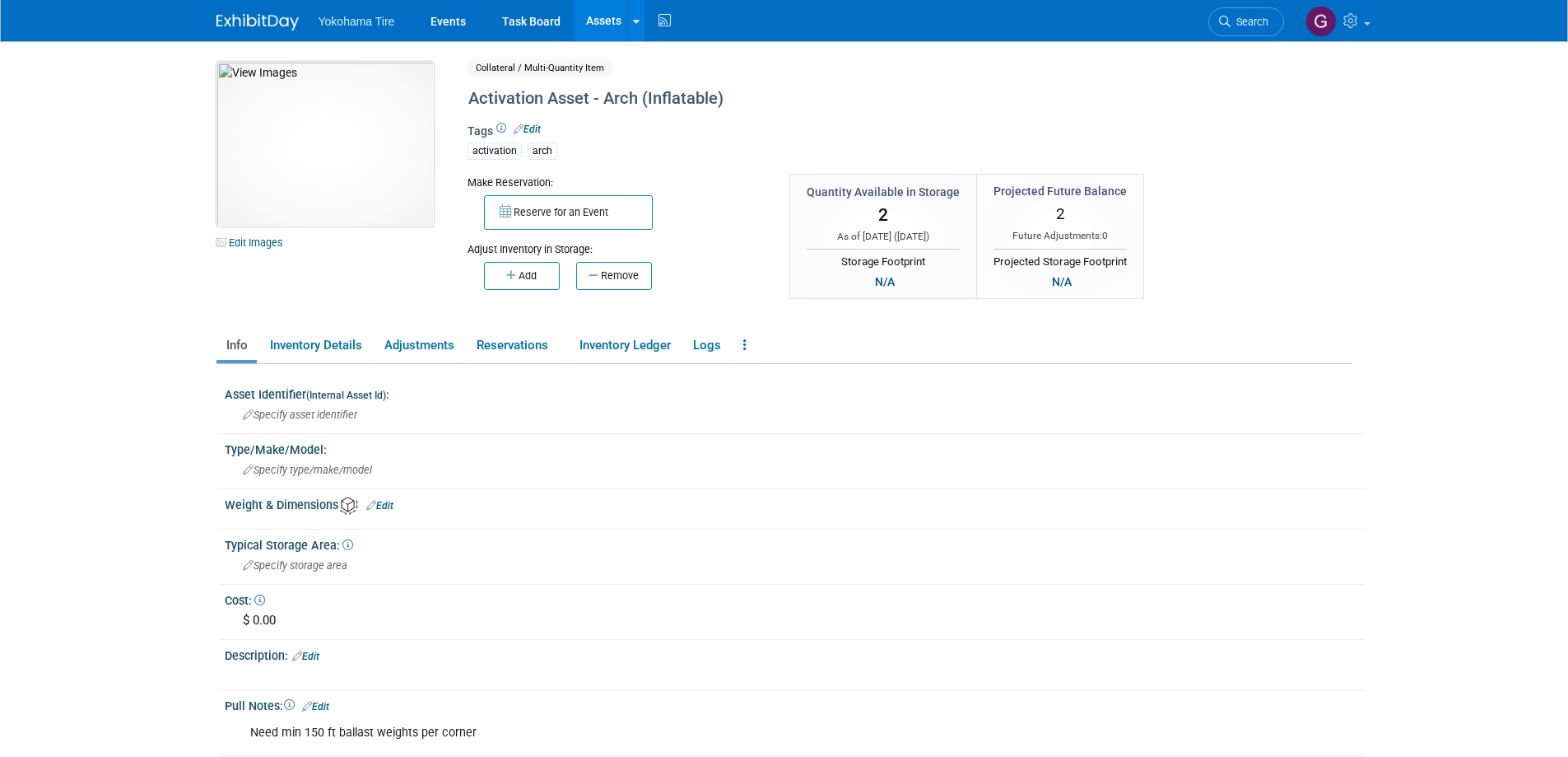
click at [367, 144] on img at bounding box center [325, 144] width 217 height 165
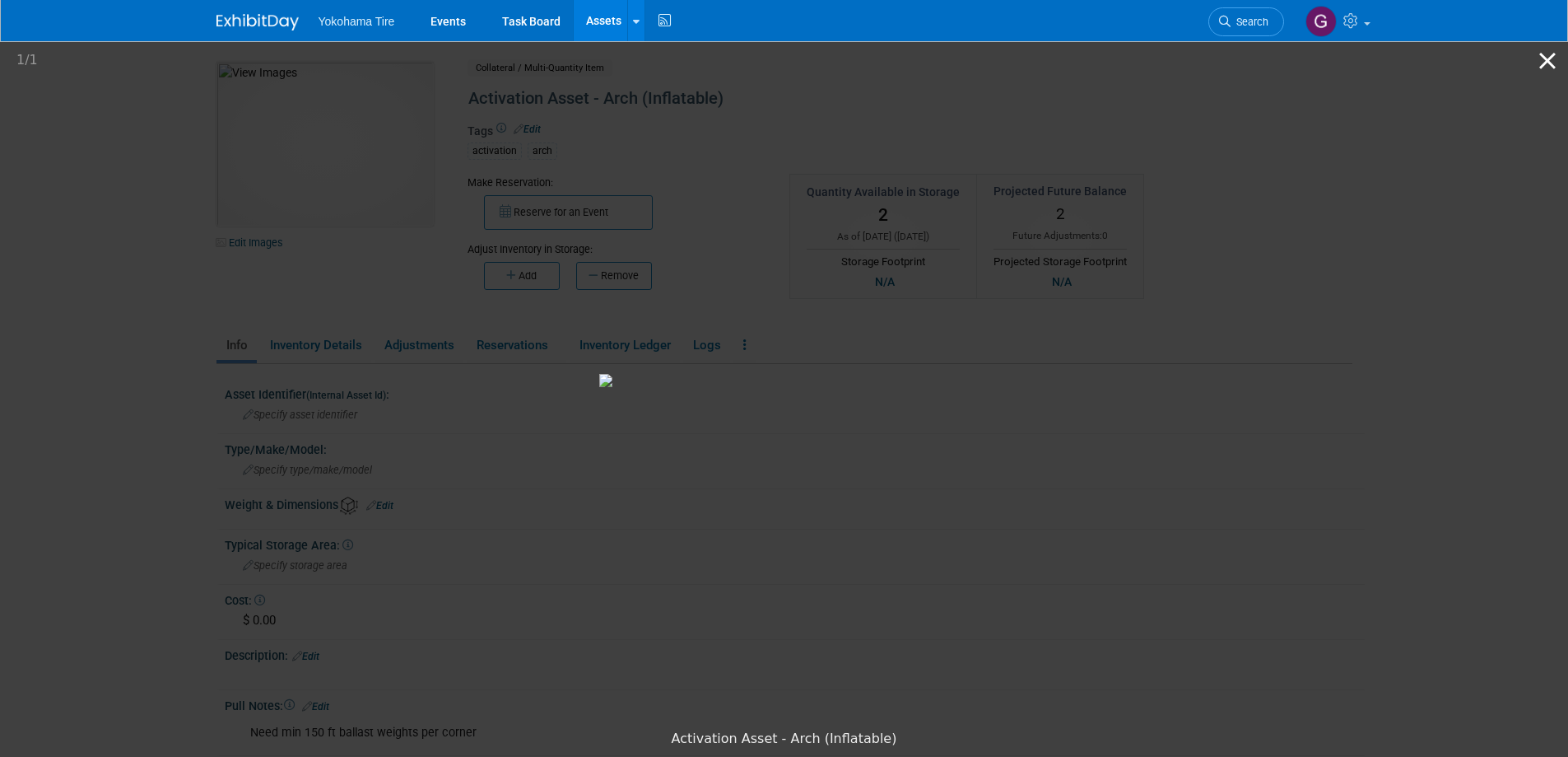
click at [1545, 56] on button "Close gallery" at bounding box center [1547, 60] width 41 height 38
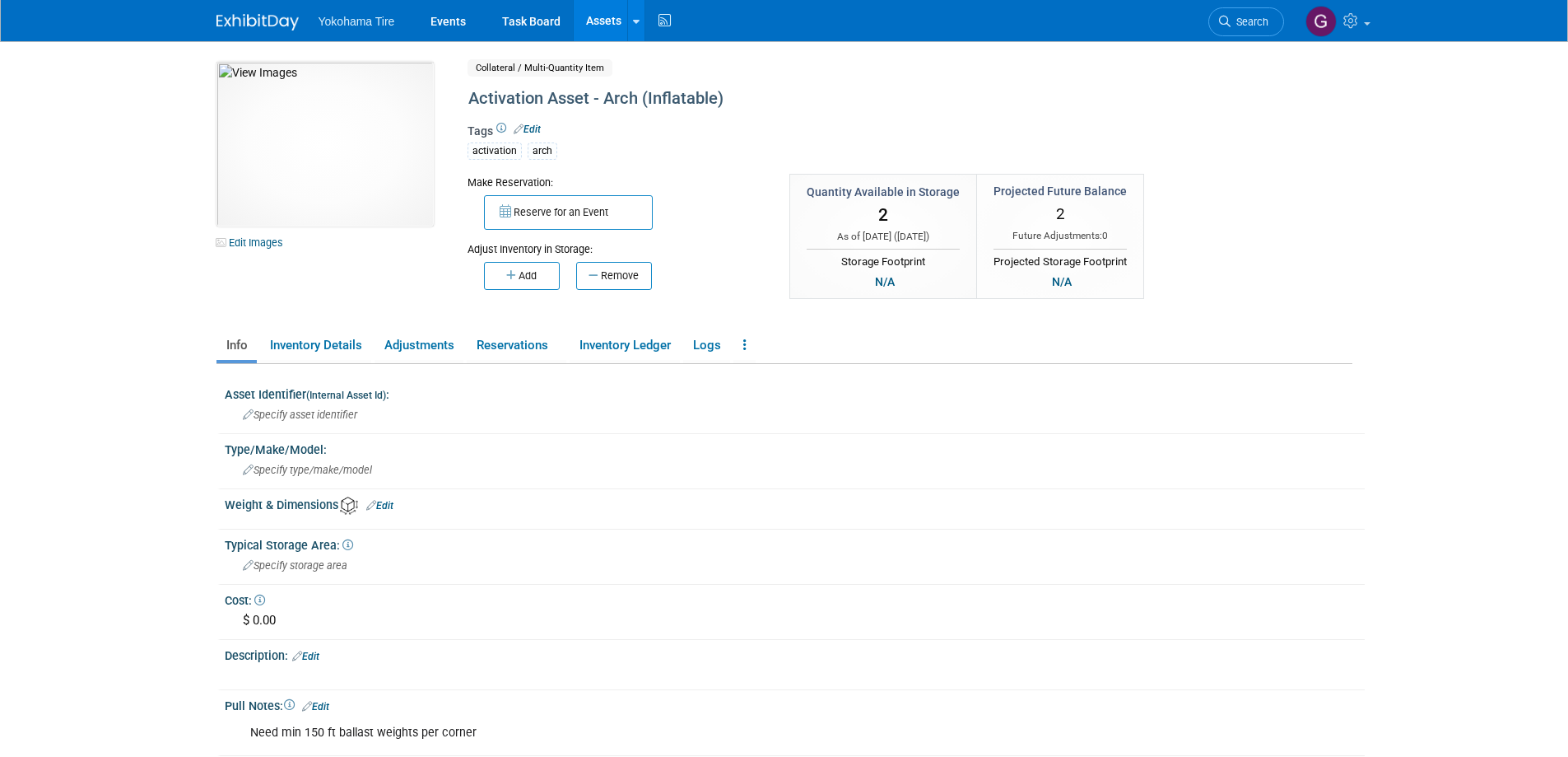
click at [603, 20] on link "Assets" at bounding box center [604, 21] width 60 height 41
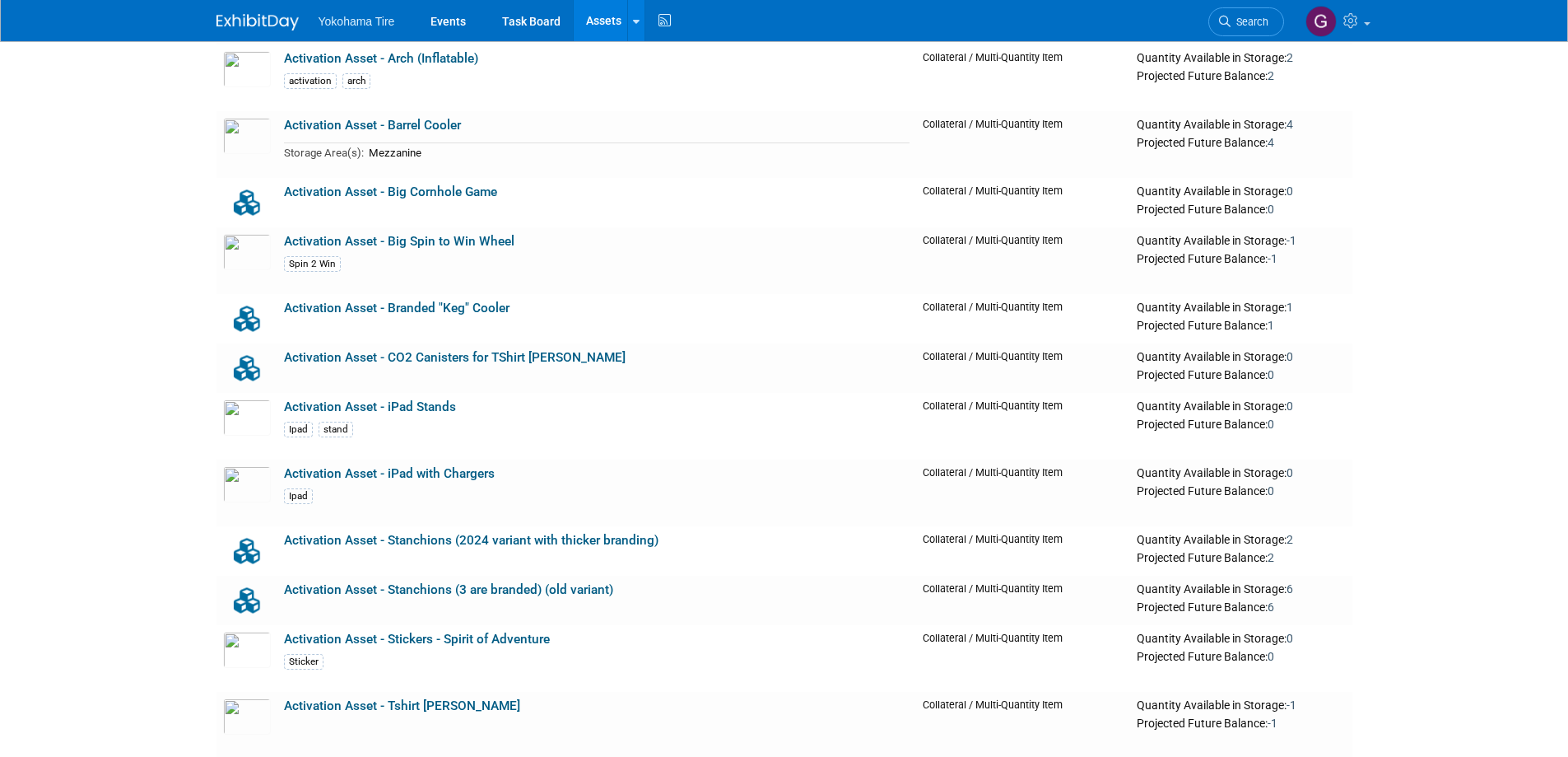
scroll to position [1071, 0]
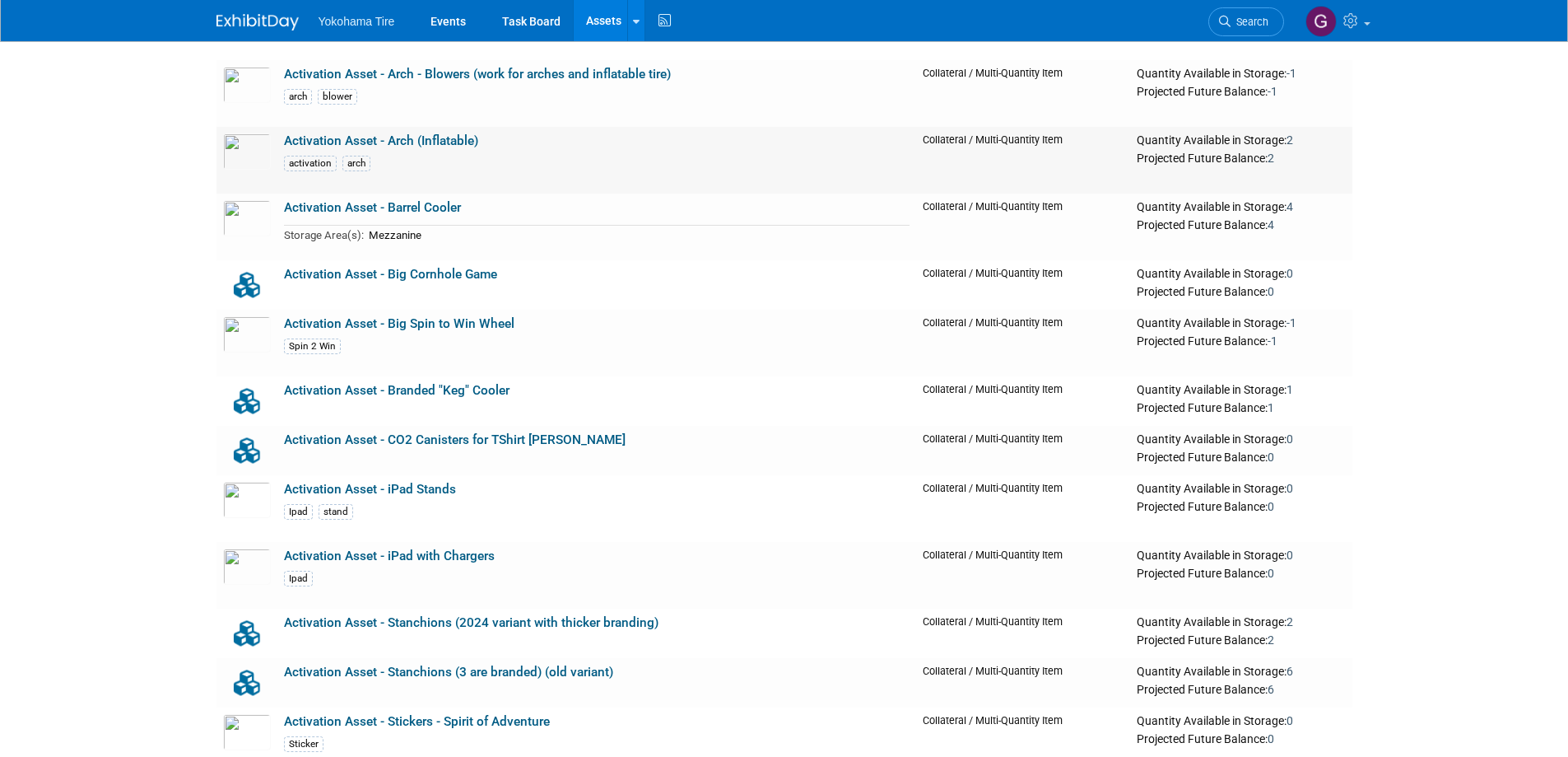
click at [358, 152] on td "Activation Asset - Arch (Inflatable) activation arch" at bounding box center [598, 160] width 640 height 67
click at [389, 143] on link "Activation Asset - Arch (Inflatable)" at bounding box center [380, 140] width 194 height 15
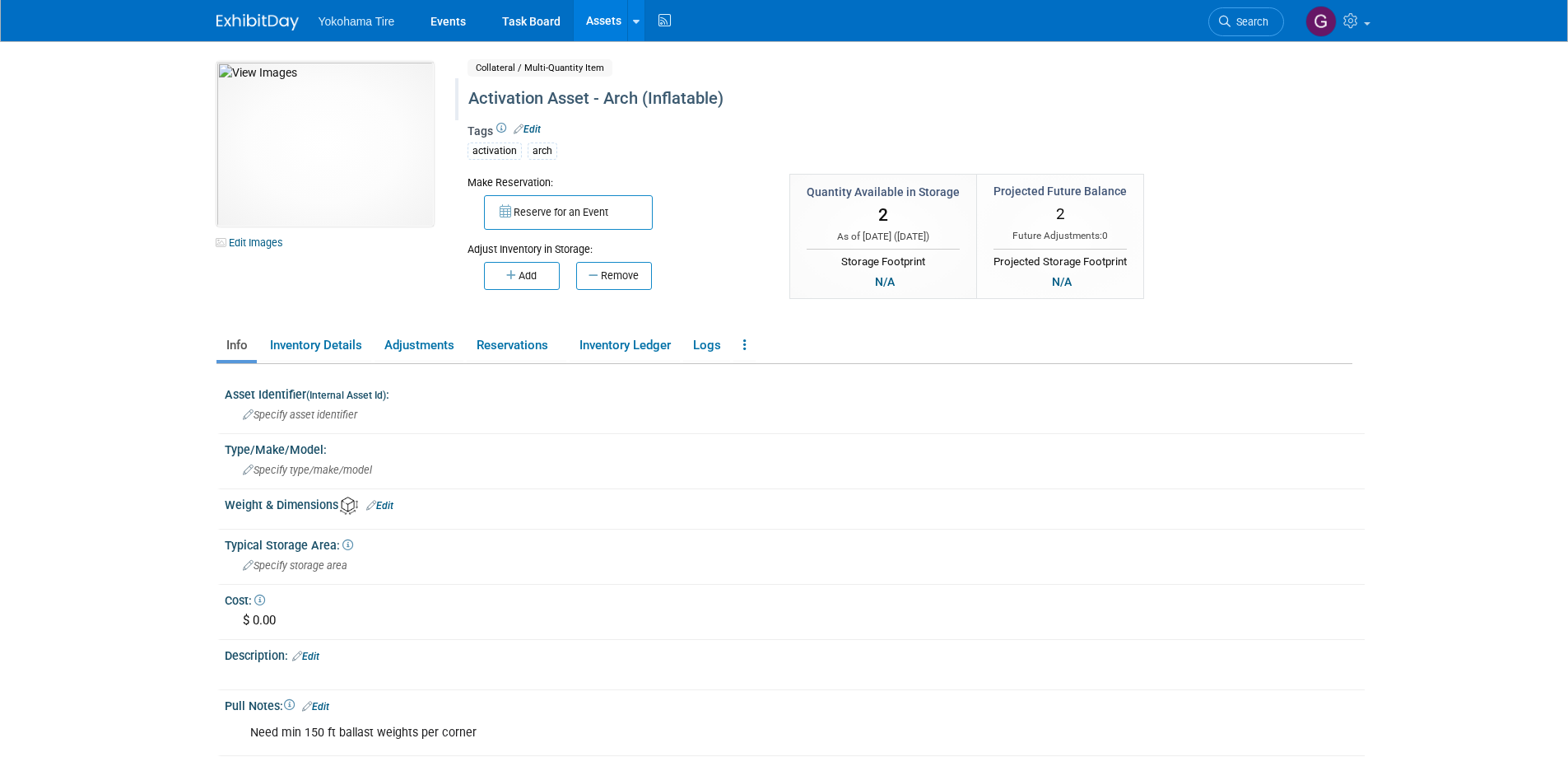
click at [740, 94] on div "Activation Asset - Arch (Inflatable)" at bounding box center [840, 98] width 754 height 30
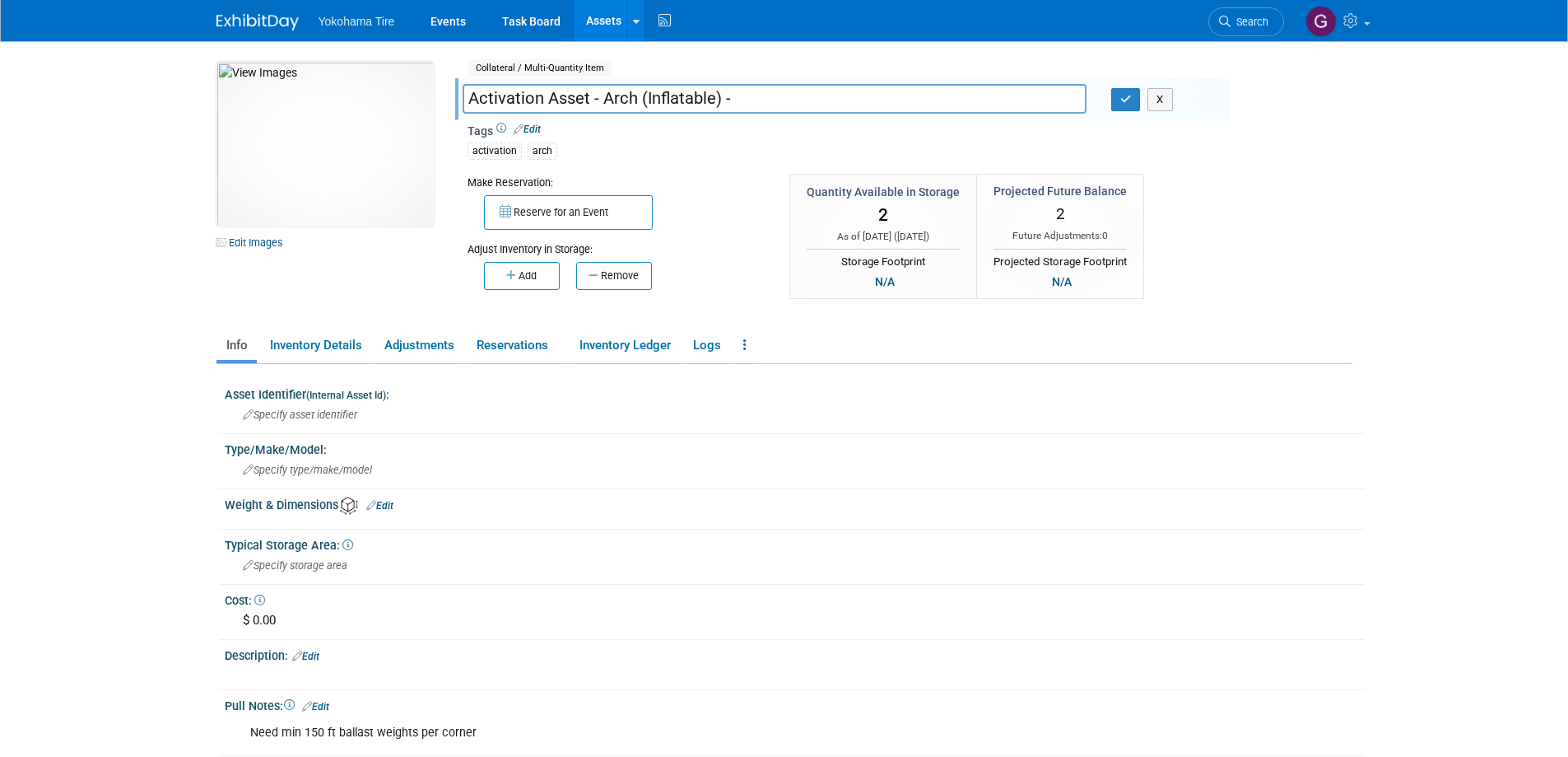
type input "Activation Asset - Arch (Inflatable) -"
click at [889, 492] on div "Asset Identifier (Internal Asset Id) : Specify asset identifier Type/Make/Model…" at bounding box center [788, 560] width 1128 height 392
click at [610, 22] on link "Assets" at bounding box center [604, 21] width 60 height 41
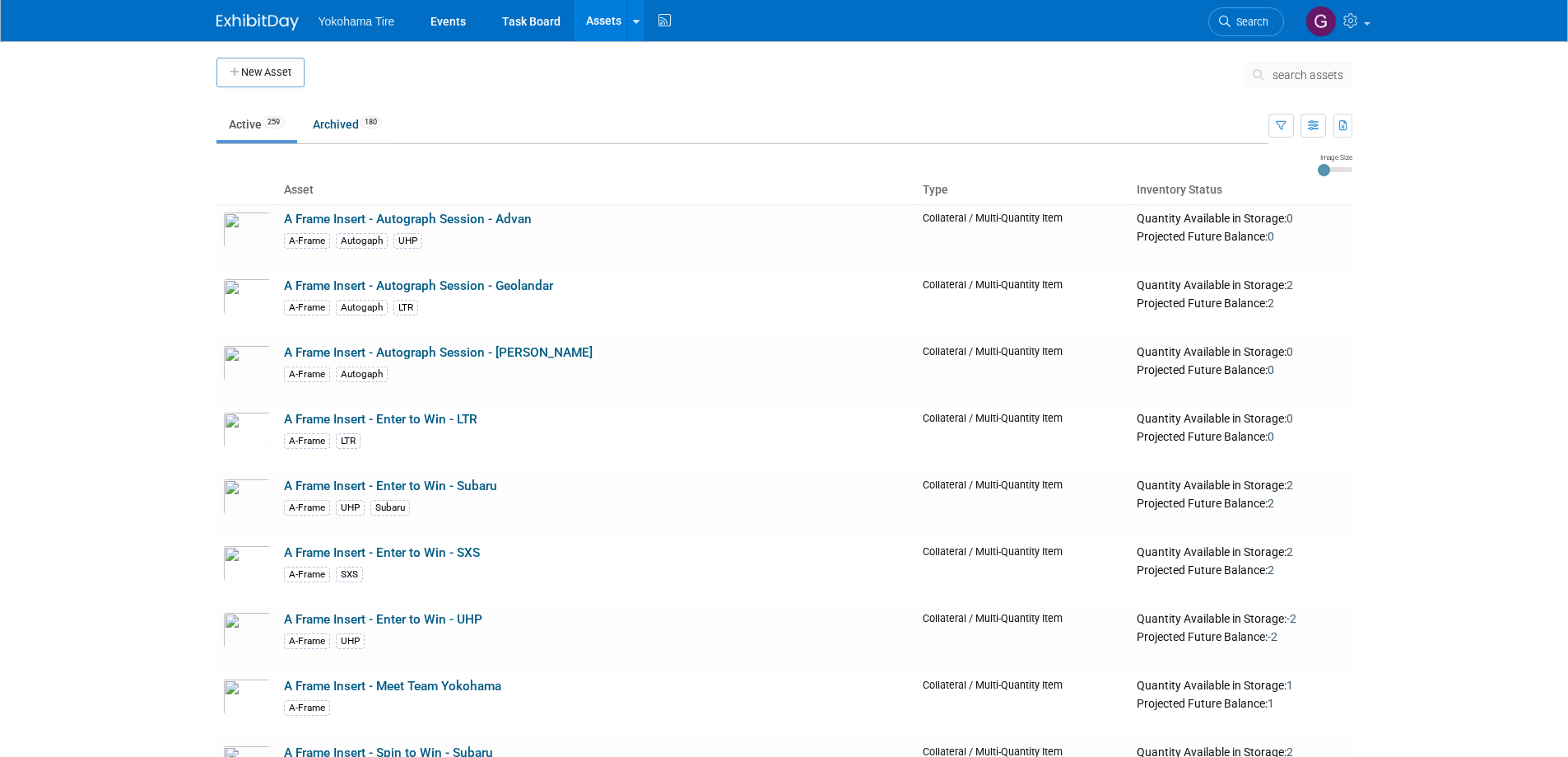
click at [611, 18] on link "Assets" at bounding box center [604, 21] width 60 height 41
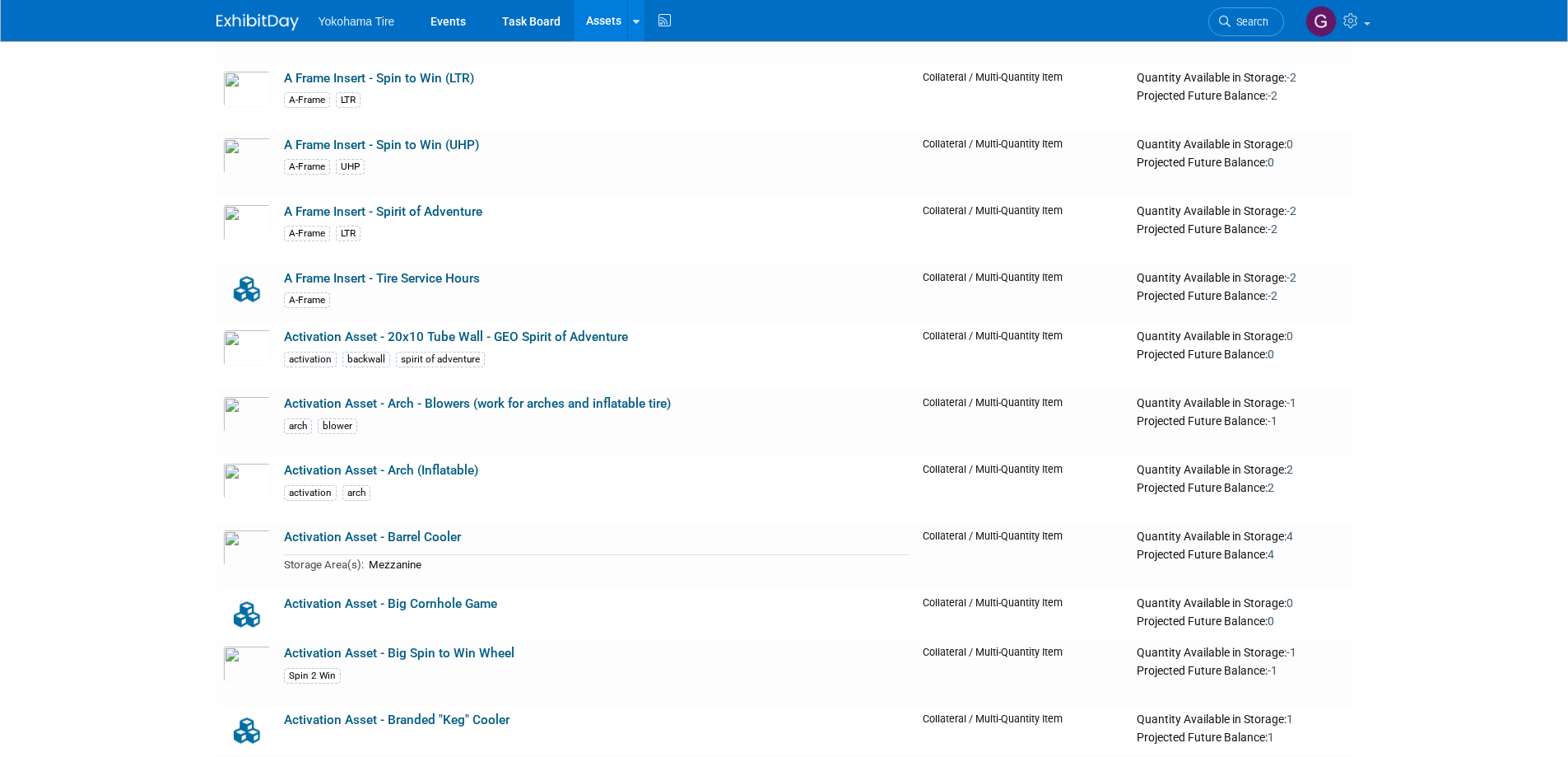
scroll to position [824, 0]
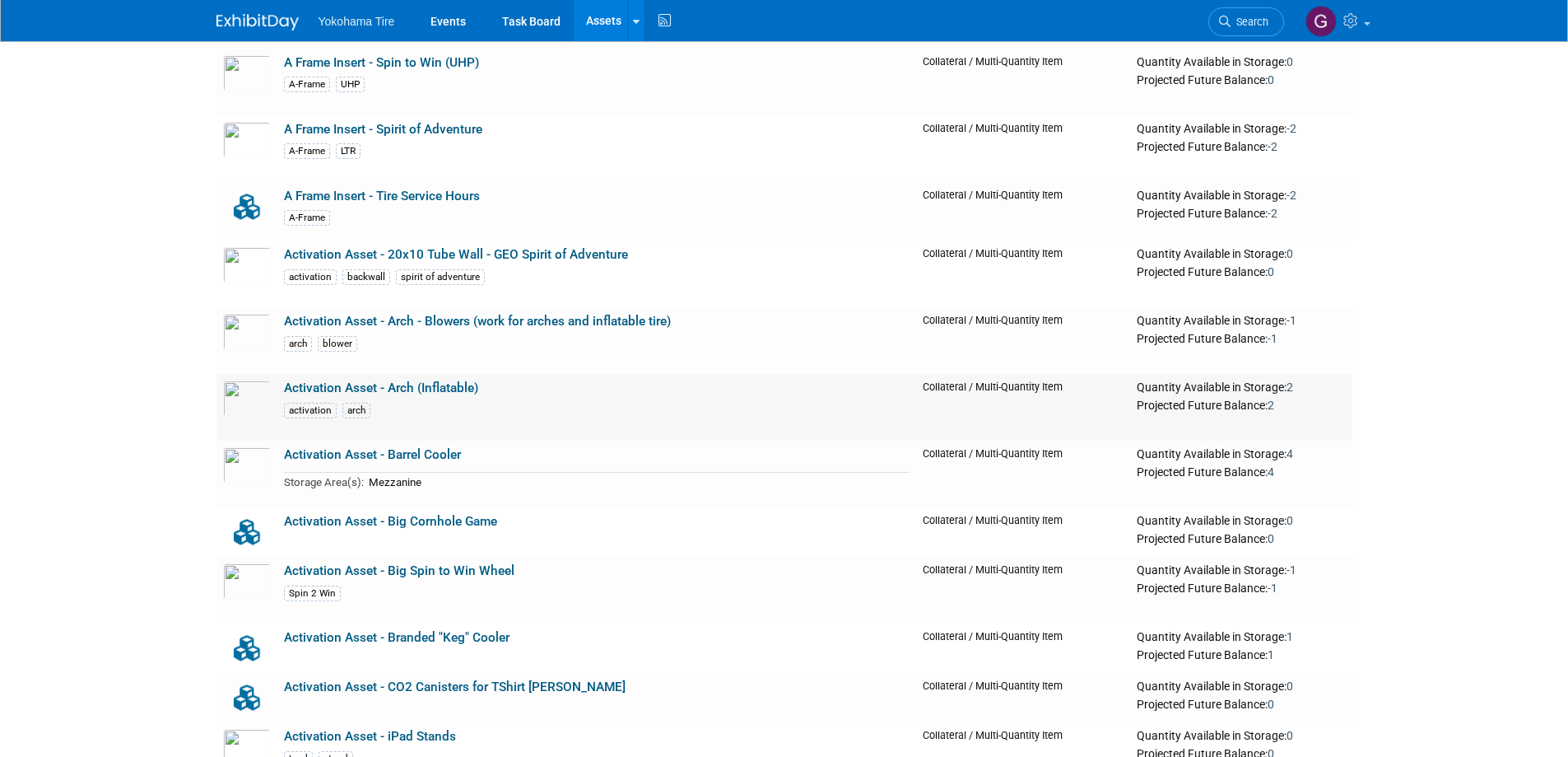
click at [330, 386] on link "Activation Asset - Arch (Inflatable)" at bounding box center [380, 387] width 194 height 15
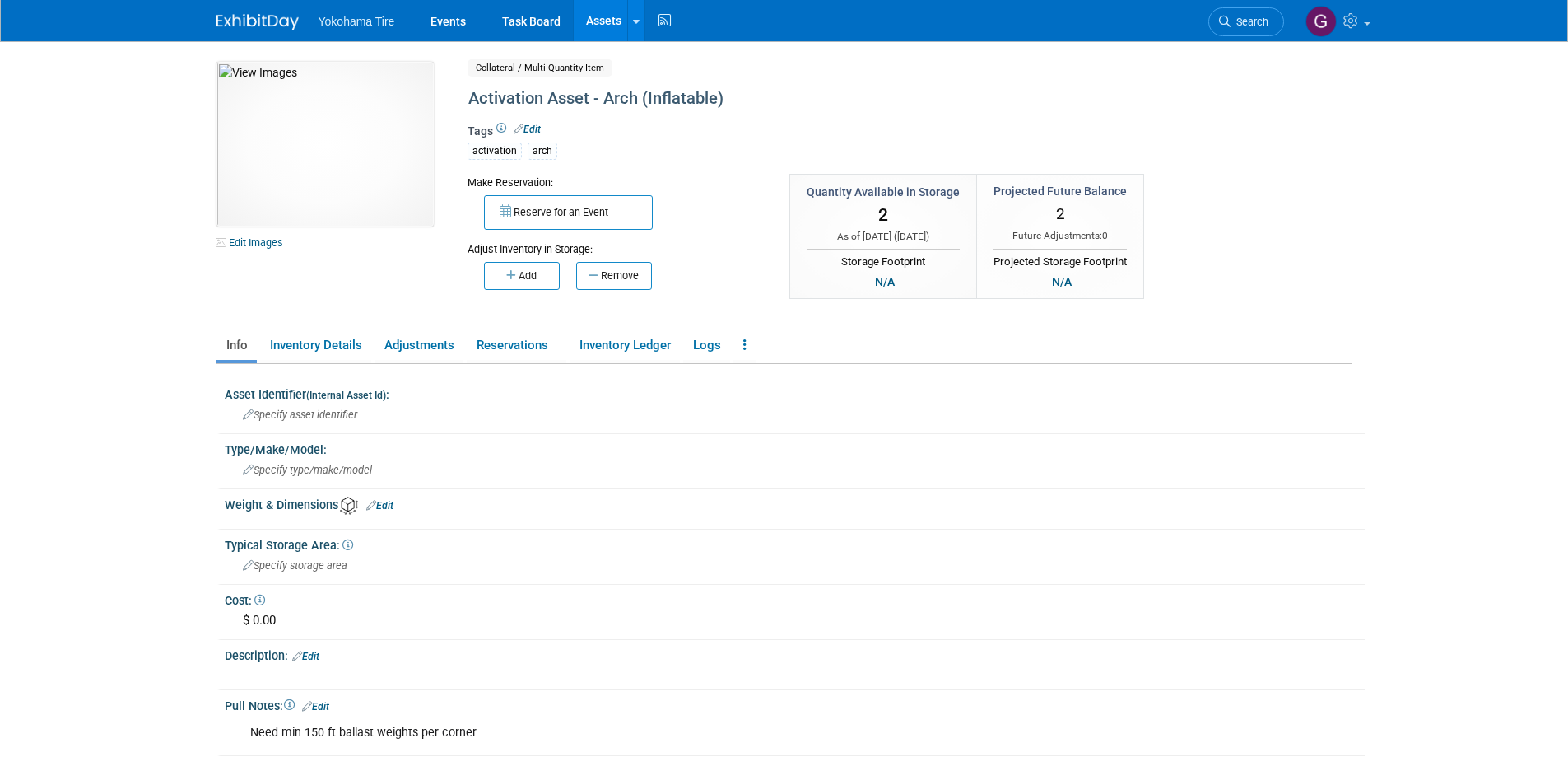
click at [533, 128] on link "Edit" at bounding box center [528, 128] width 27 height 11
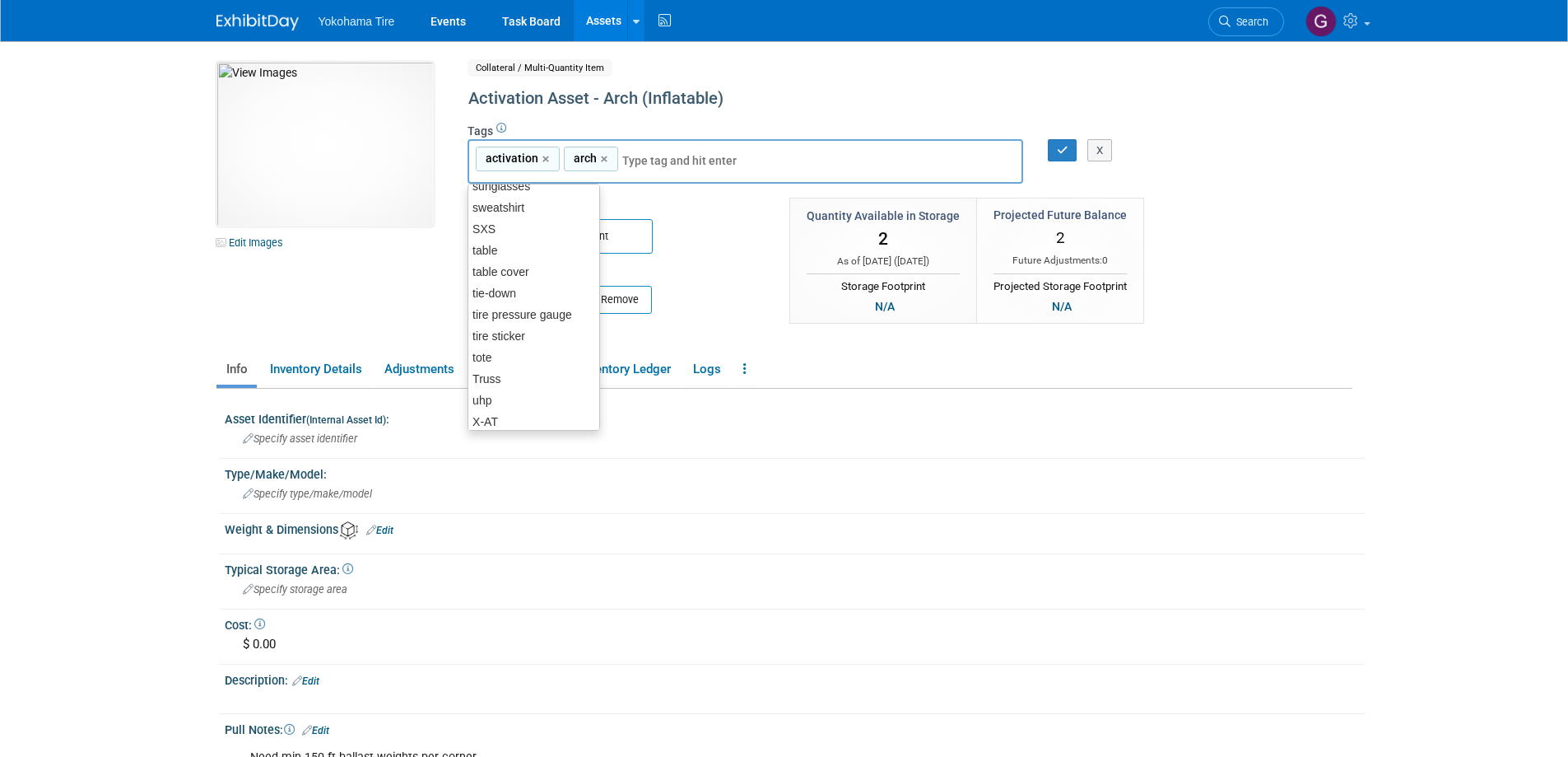
scroll to position [1605, 0]
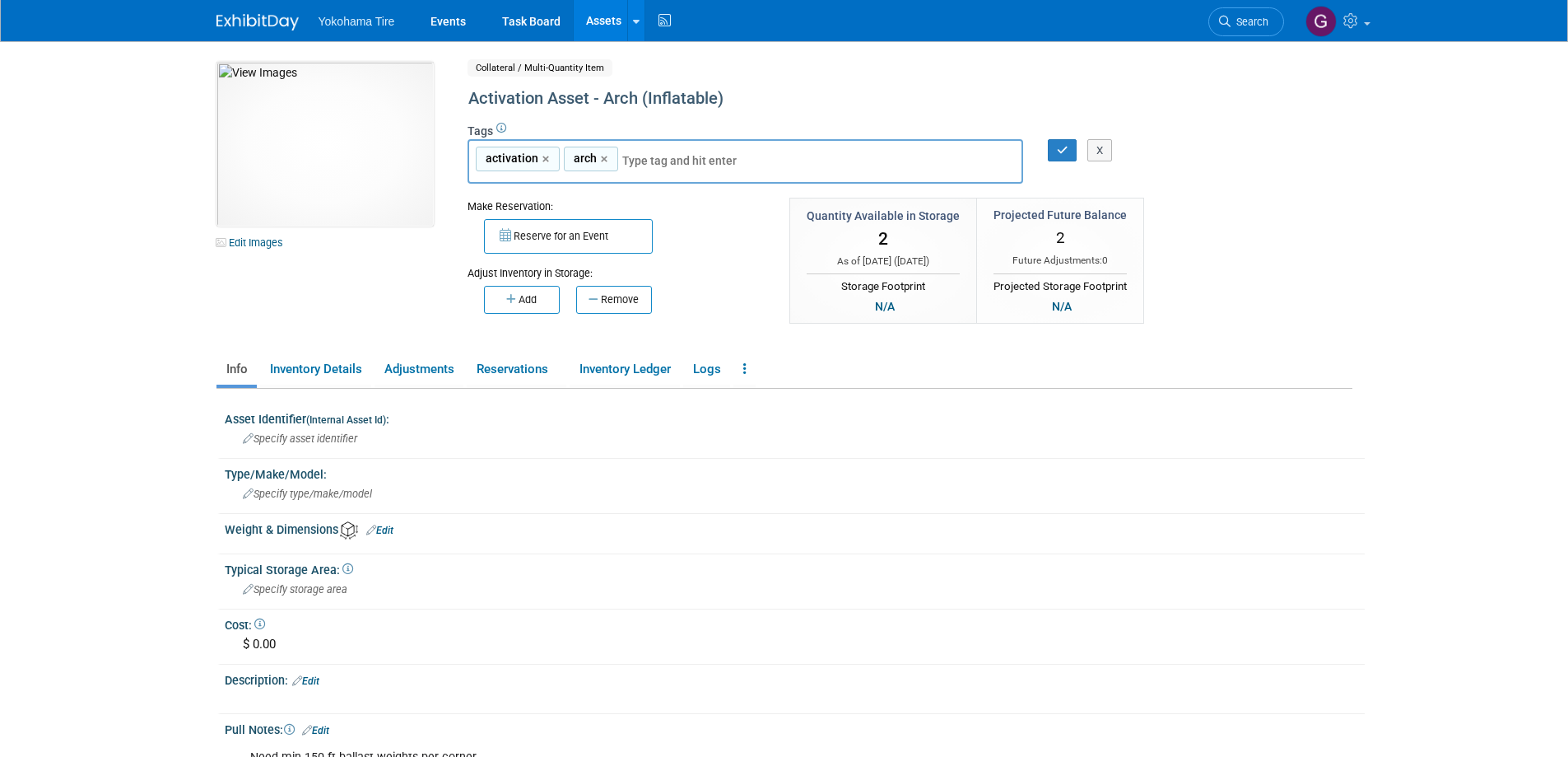
click at [1241, 302] on div "10050748-10722923-51fb25d1-4779-4340-9e92-062dcd231ad8.jpg Edit Images Collater…" at bounding box center [785, 201] width 1161 height 280
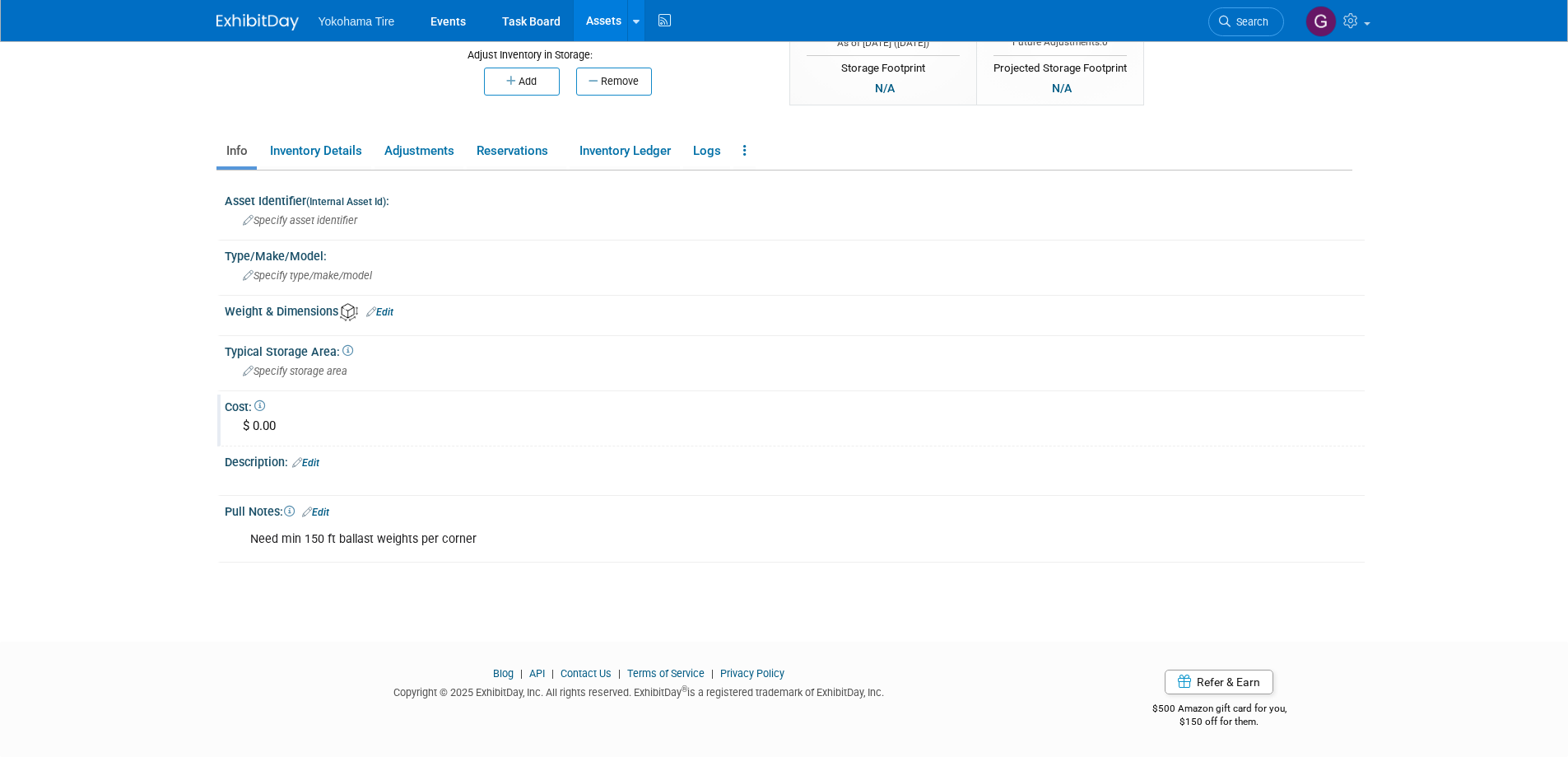
scroll to position [0, 0]
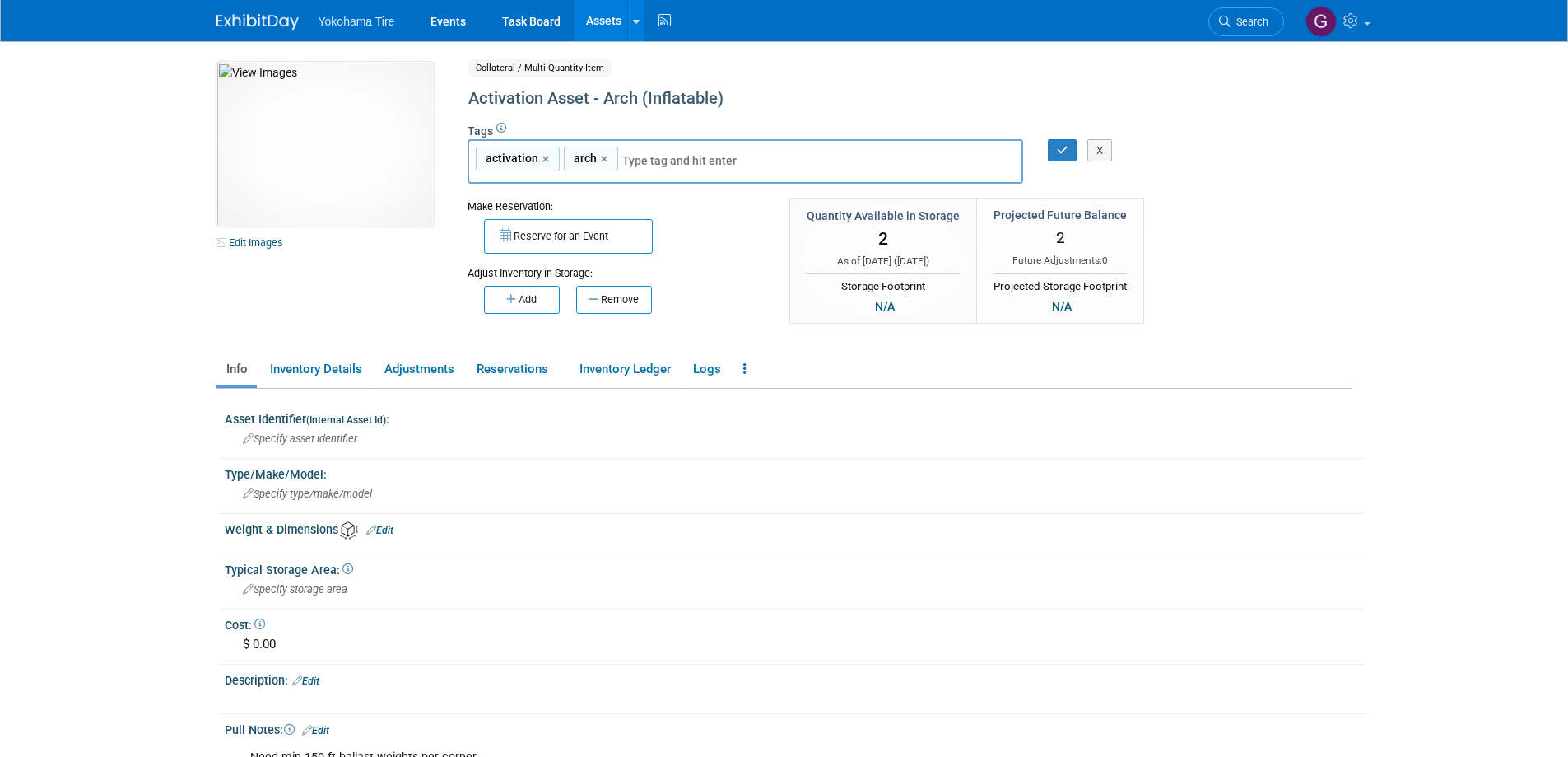
click at [612, 16] on link "Assets" at bounding box center [604, 21] width 60 height 41
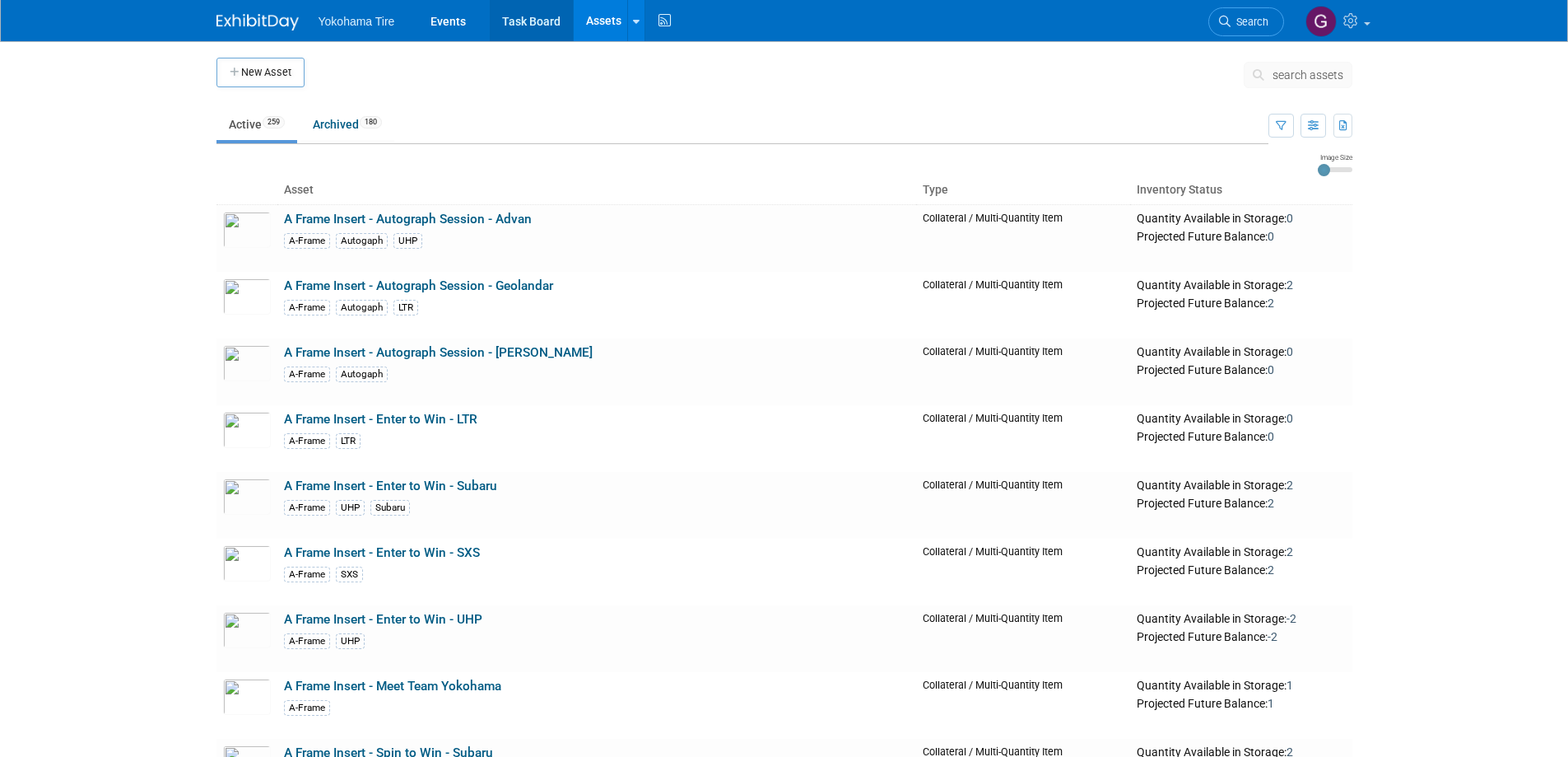
click at [516, 20] on link "Task Board" at bounding box center [531, 21] width 83 height 41
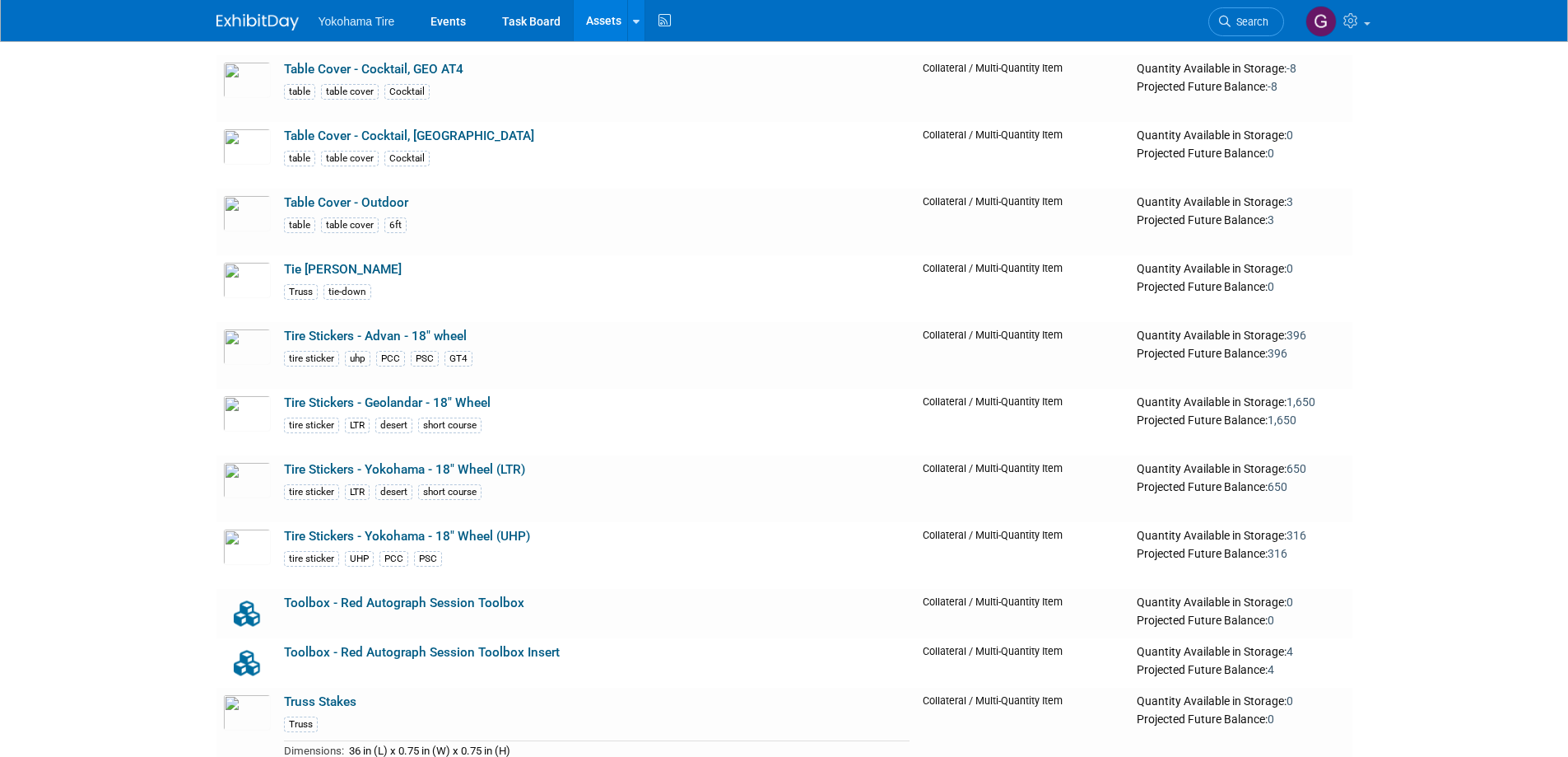
scroll to position [16959, 0]
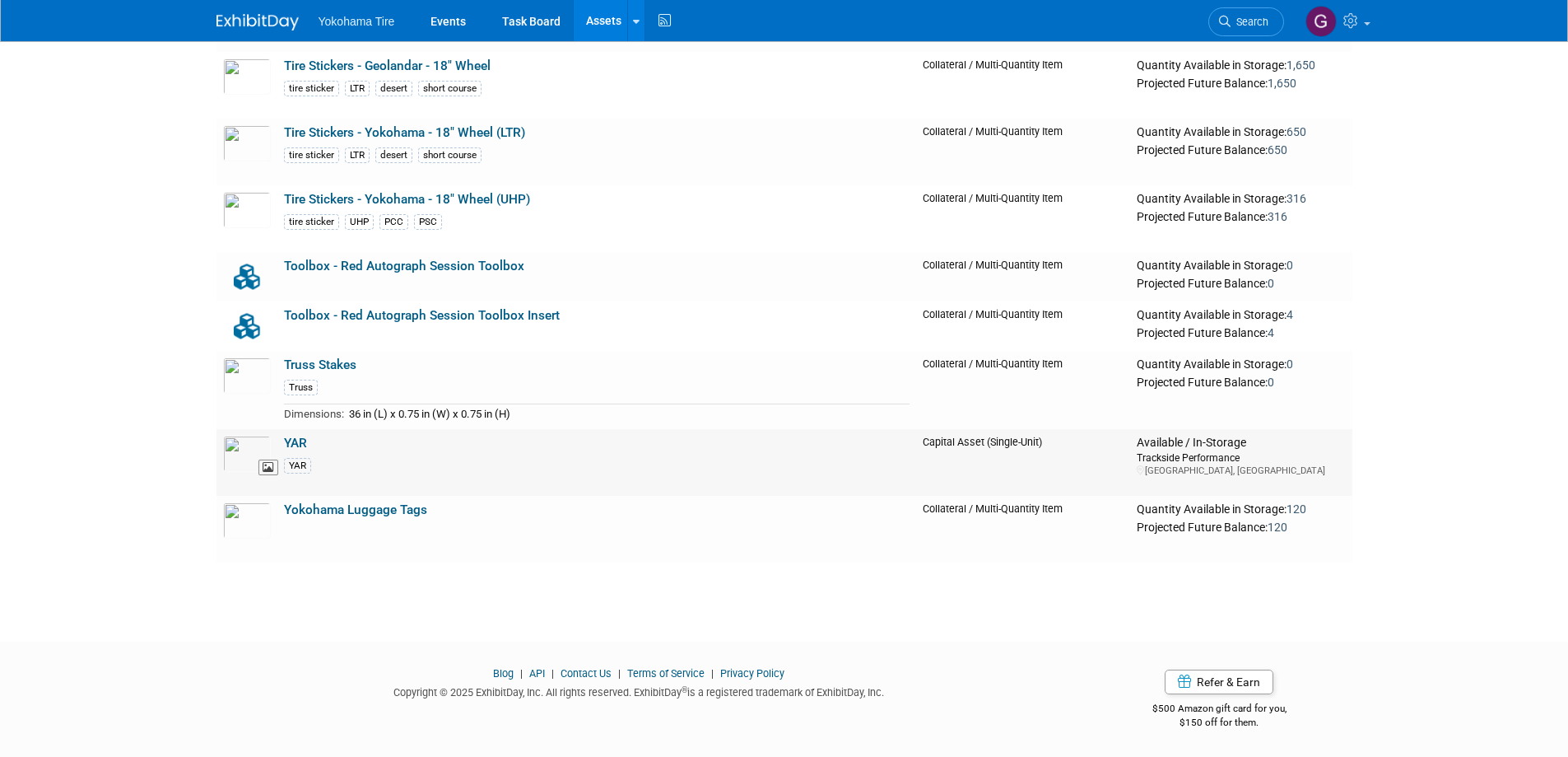
click at [257, 448] on img at bounding box center [247, 453] width 48 height 36
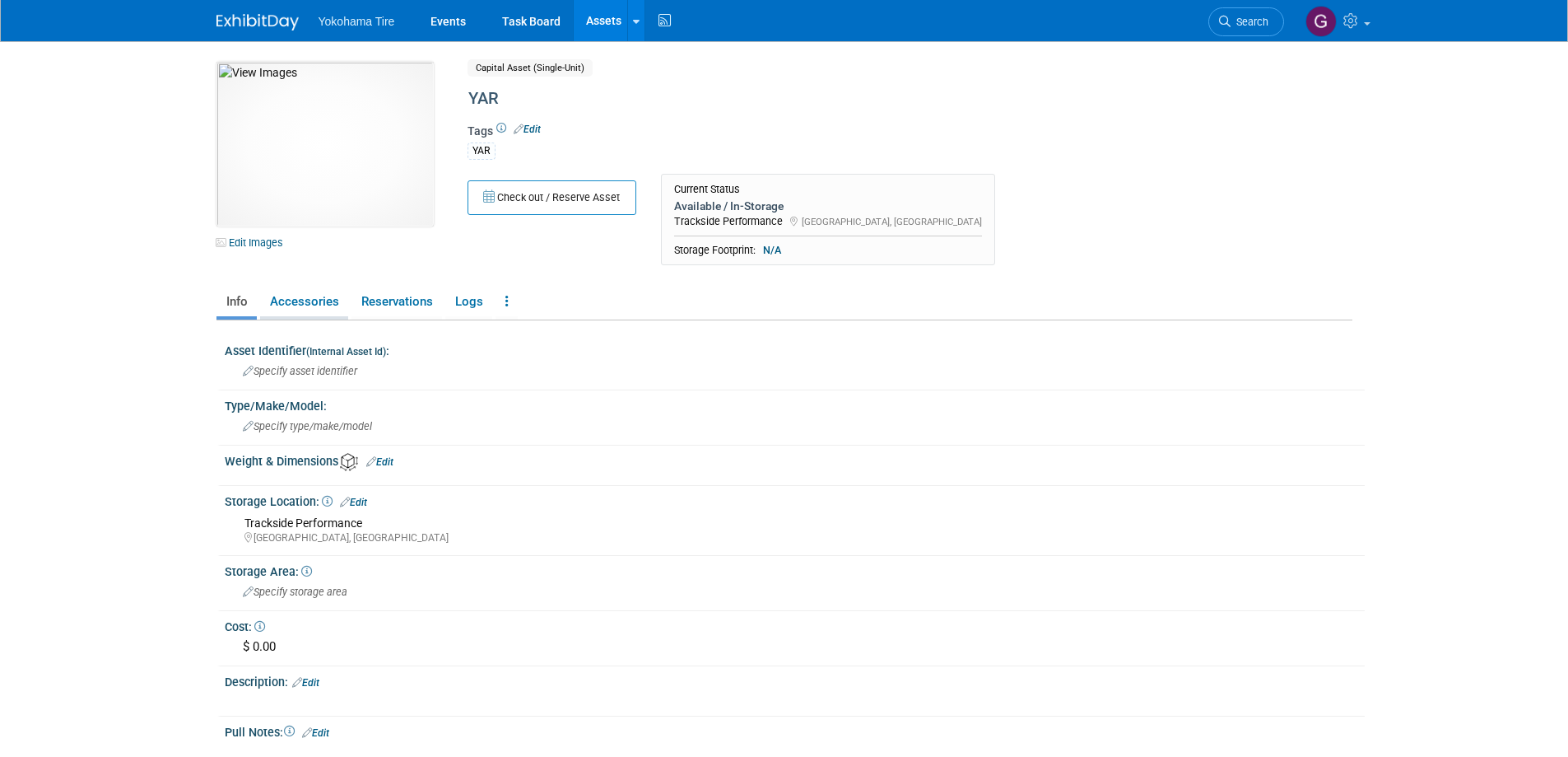
click at [294, 307] on link "Accessories" at bounding box center [304, 302] width 88 height 29
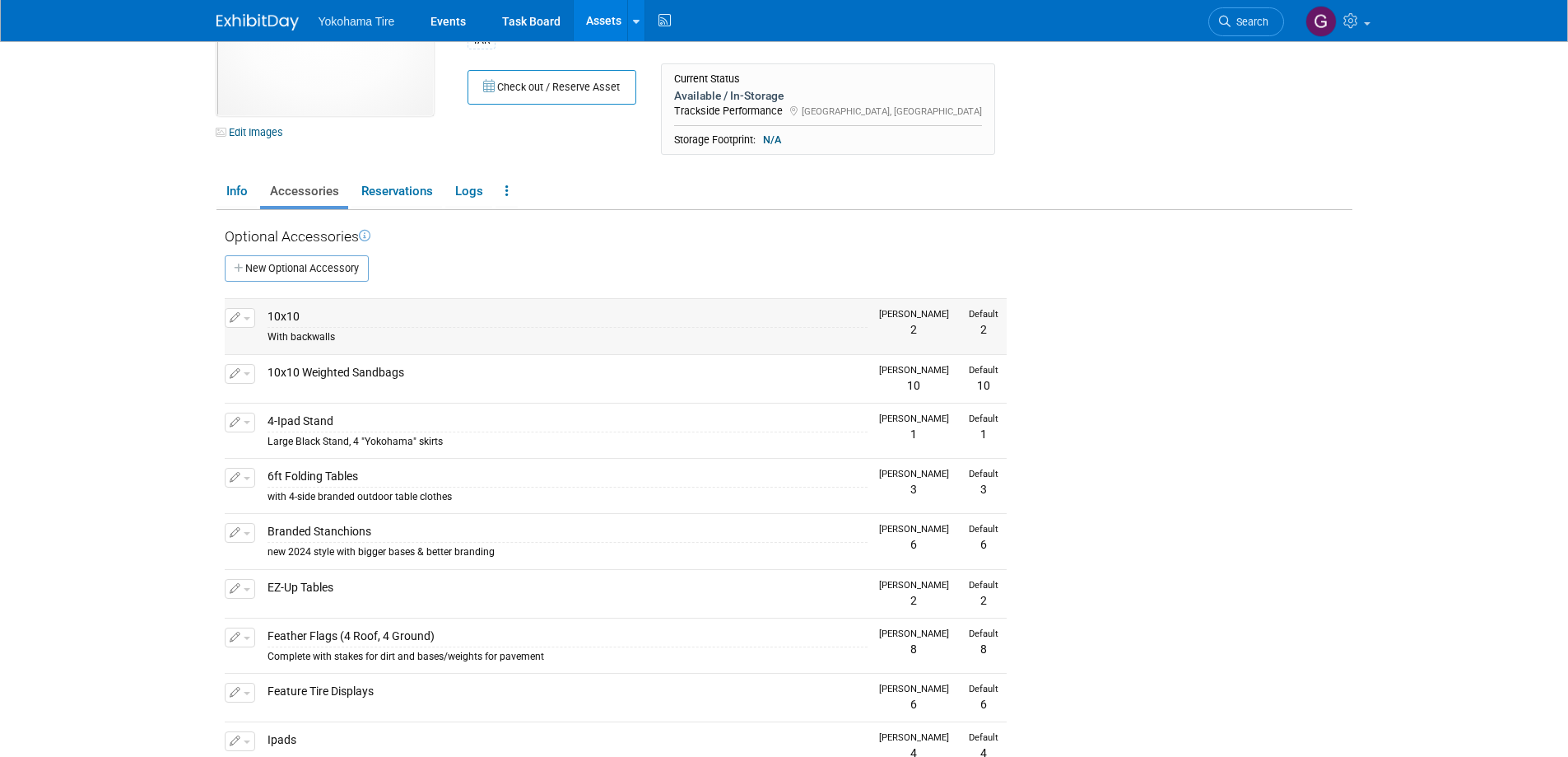
scroll to position [28, 0]
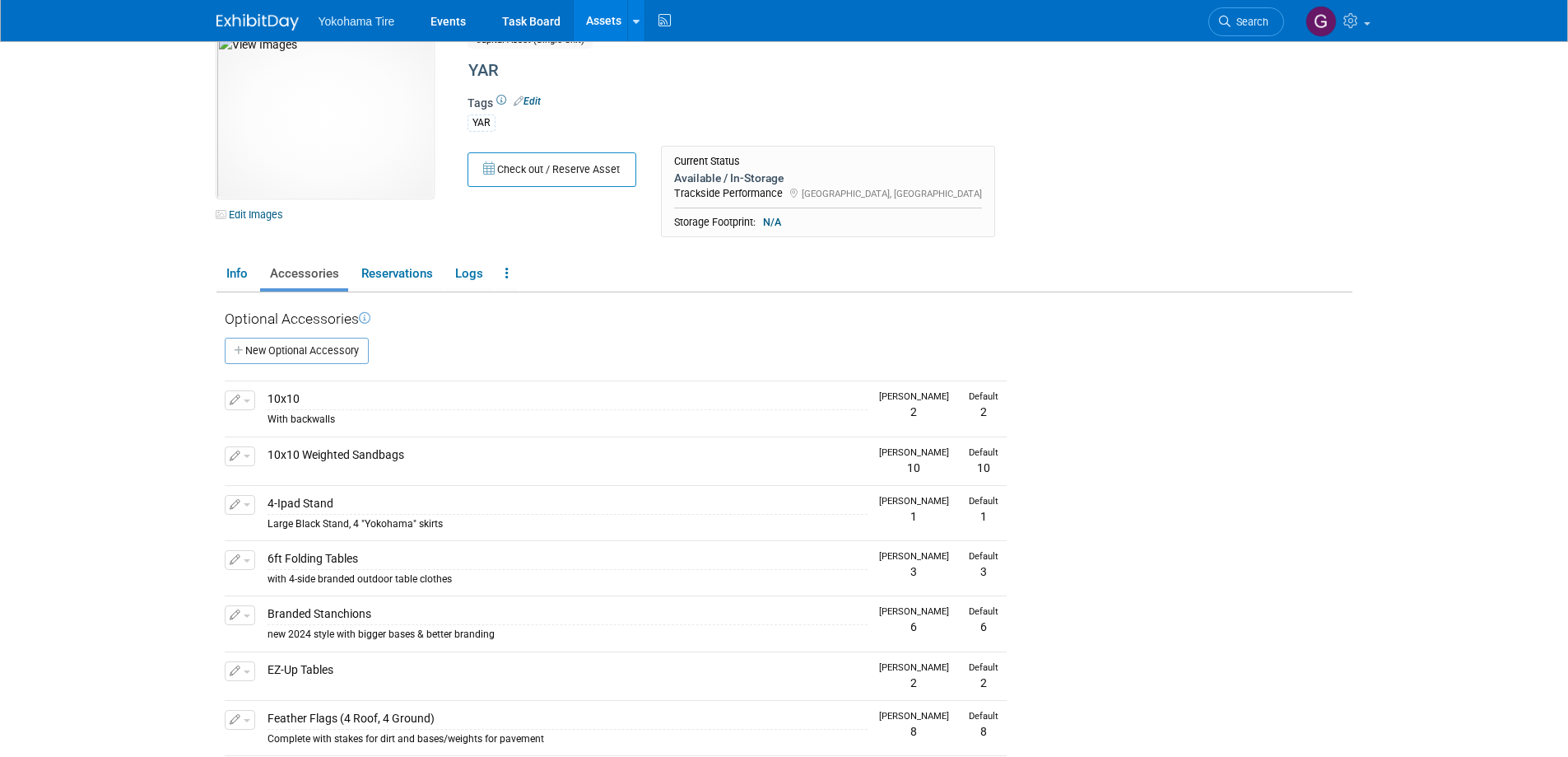
click at [609, 22] on link "Assets" at bounding box center [604, 21] width 60 height 41
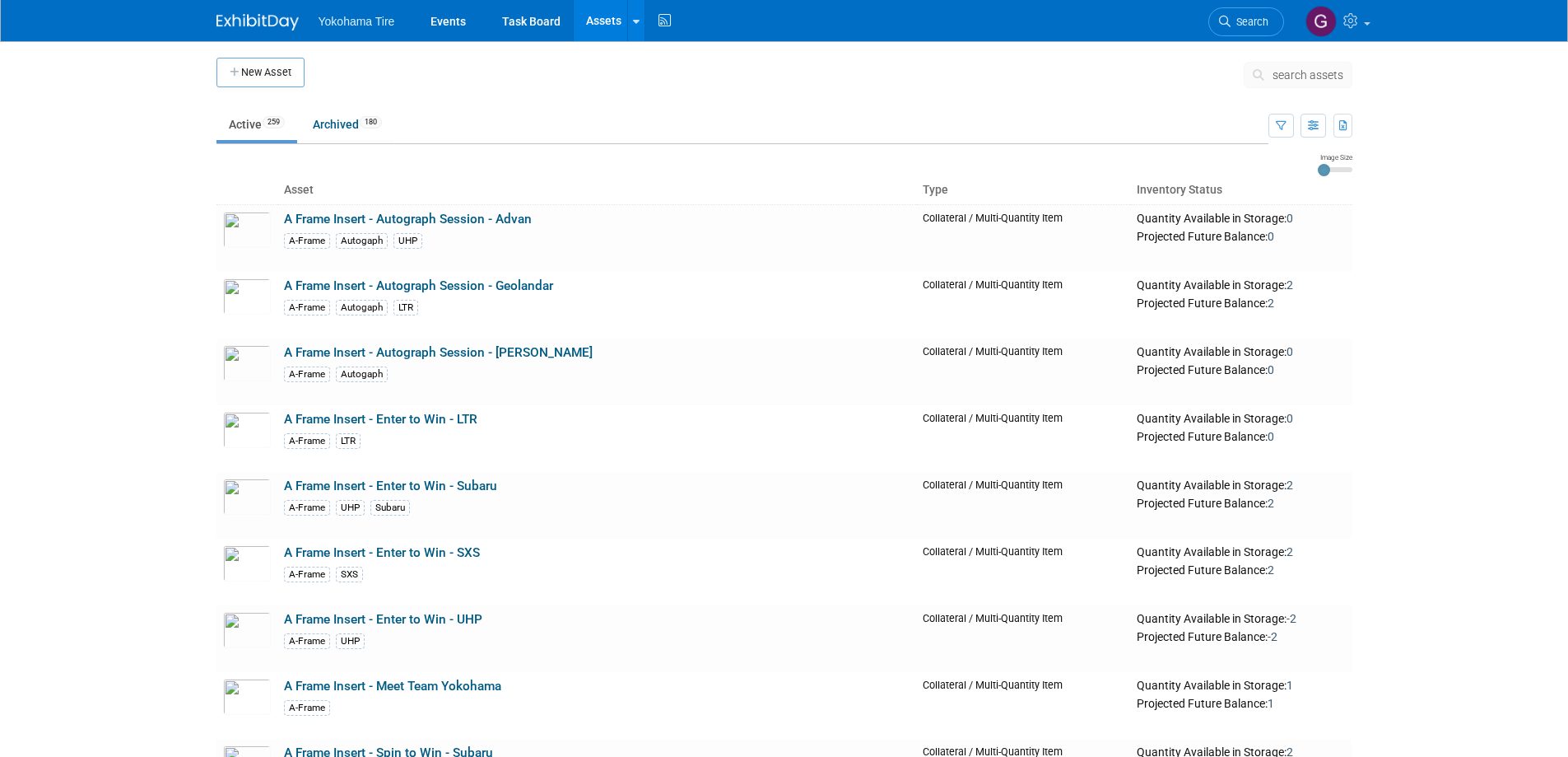
click at [1337, 69] on span "search assets" at bounding box center [1308, 74] width 71 height 13
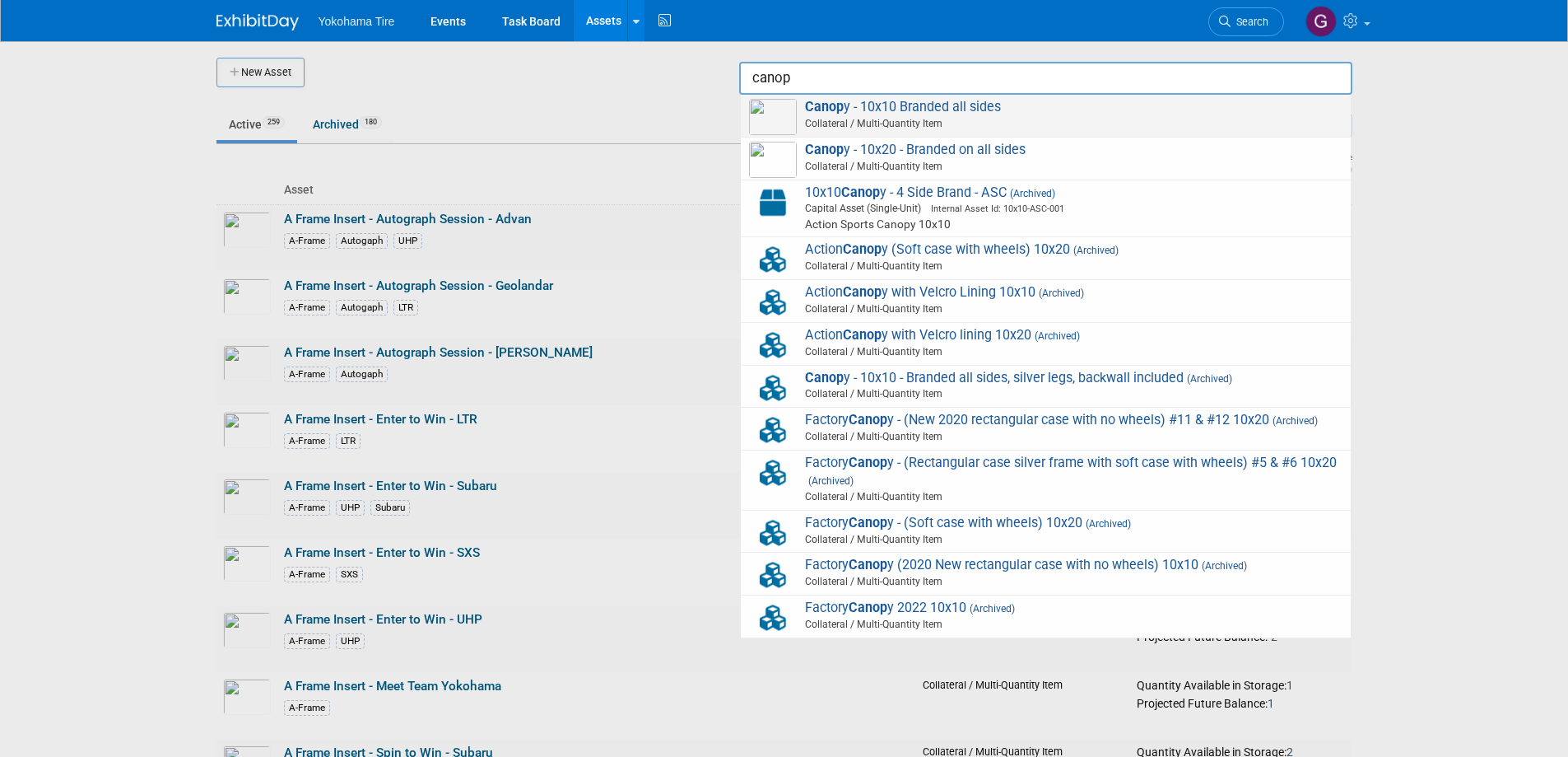
click at [896, 115] on span "Canop y - 10x10 Branded all sides Collateral / Multi-Quantity Item" at bounding box center [1046, 115] width 593 height 33
type input "Canopy - 10x10 Branded all sides"
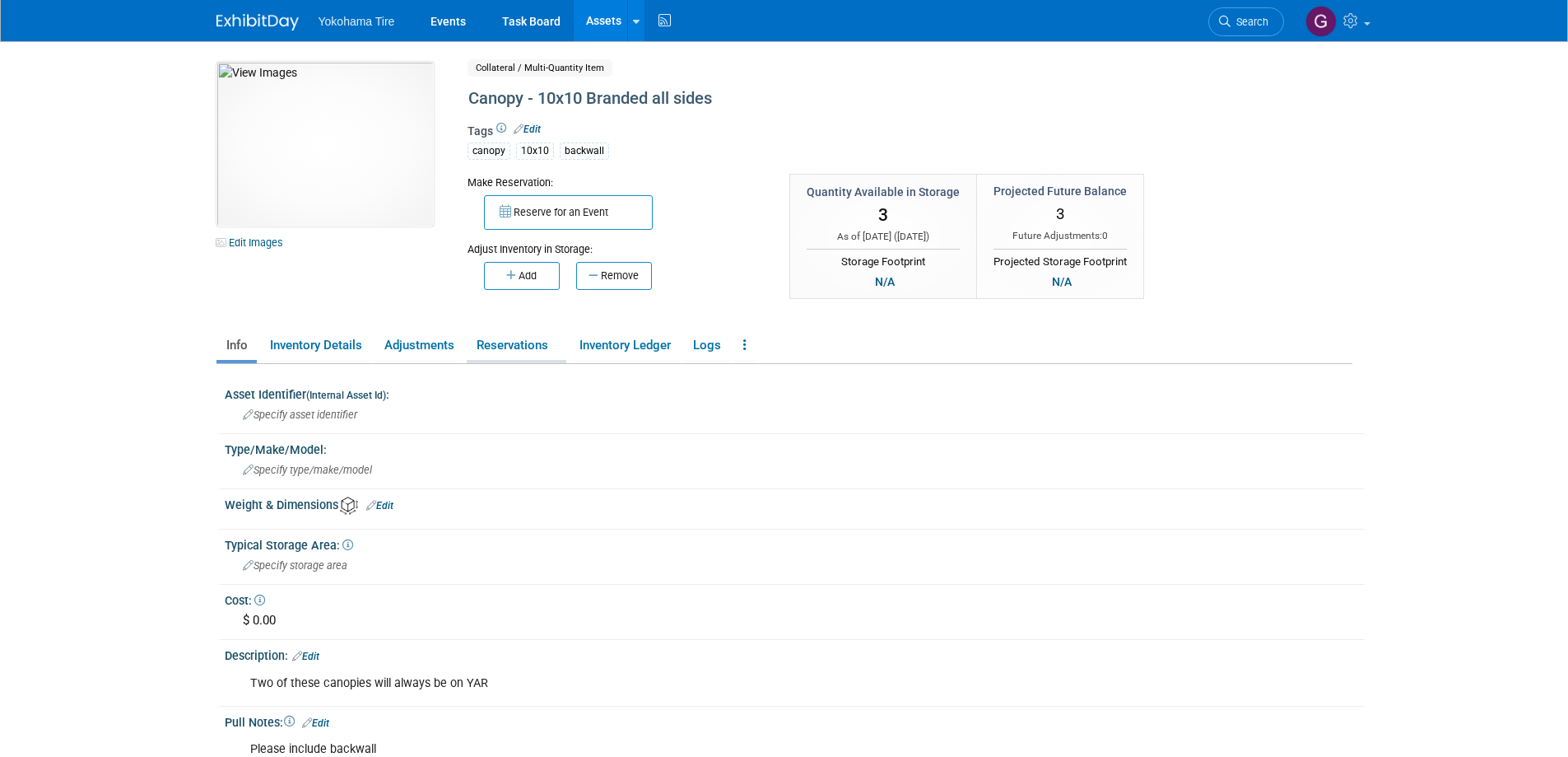
click at [523, 346] on link "Reservations" at bounding box center [516, 346] width 100 height 29
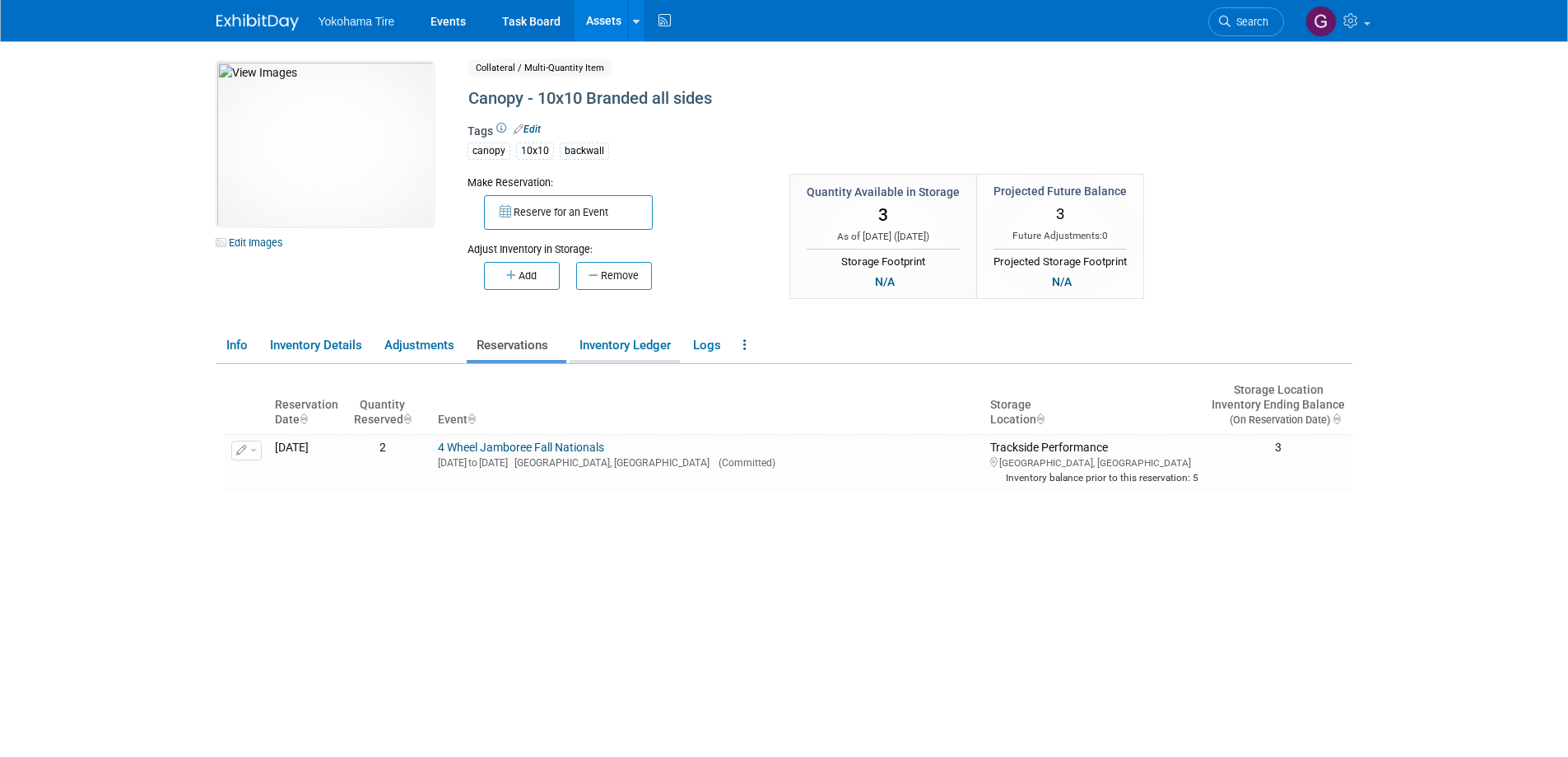
click at [627, 345] on link "Inventory Ledger" at bounding box center [624, 346] width 110 height 29
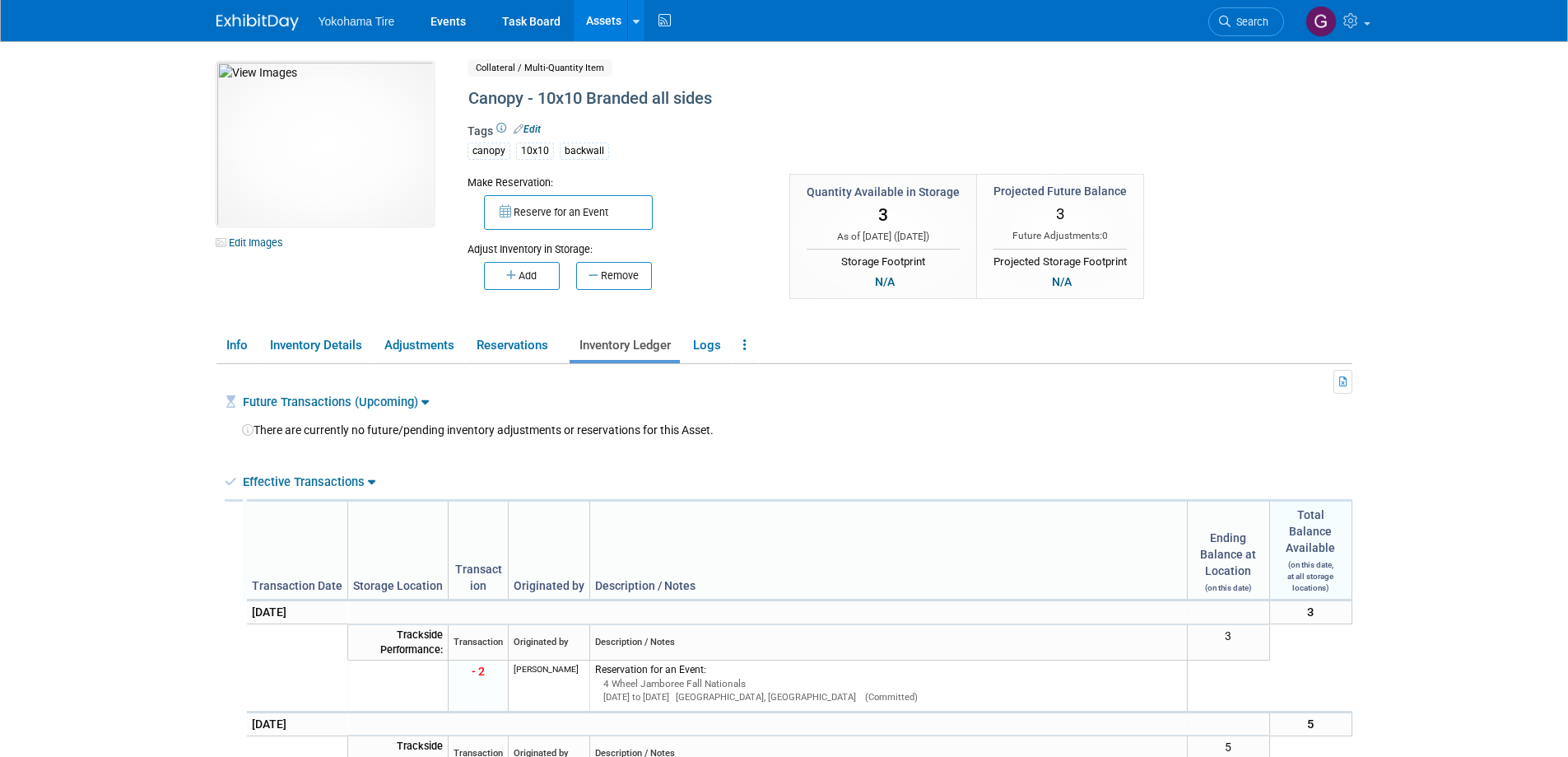
click at [610, 17] on link "Assets" at bounding box center [604, 21] width 60 height 41
